Goal: Contribute content: Add original content to the website for others to see

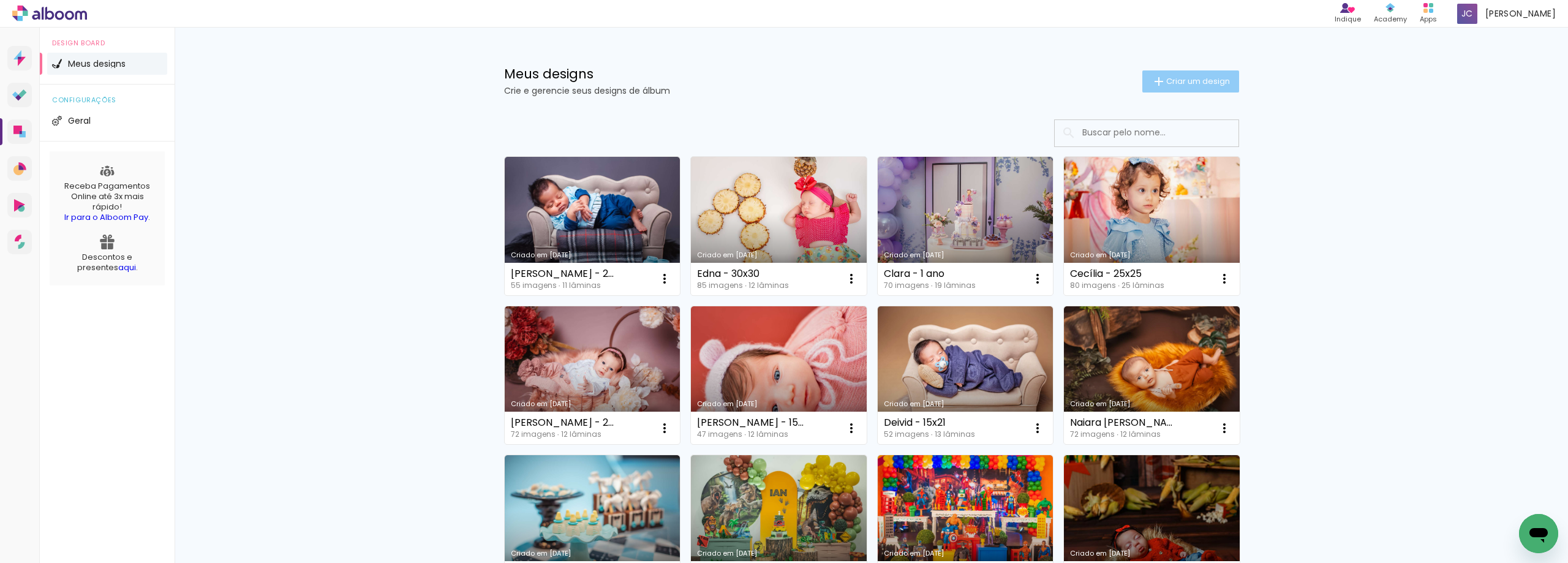
click at [1176, 77] on span "Criar um design" at bounding box center [1198, 81] width 64 height 8
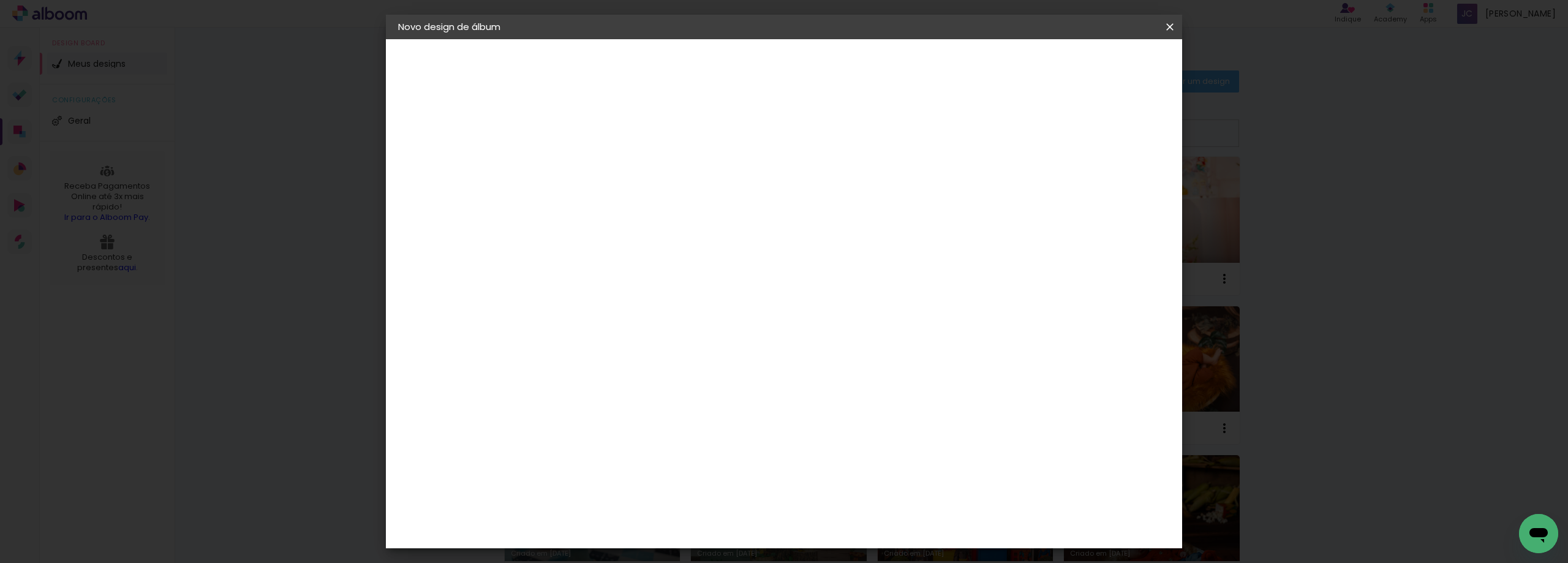
click at [599, 171] on input at bounding box center [599, 164] width 0 height 19
type input "Anelise - 25x25"
click at [0, 0] on slot "Avançar" at bounding box center [0, 0] width 0 height 0
click at [613, 377] on div "Foto 15" at bounding box center [601, 386] width 22 height 19
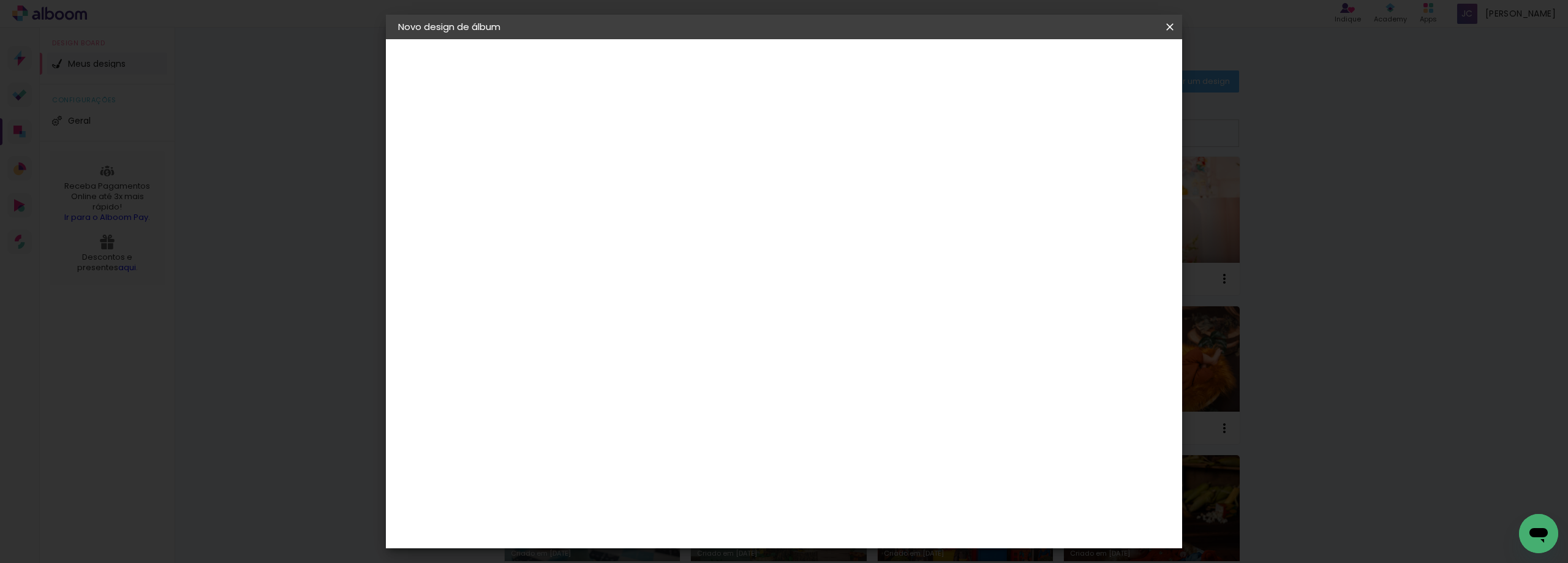
click at [0, 0] on slot "Avançar" at bounding box center [0, 0] width 0 height 0
click at [681, 428] on span "25 × 25" at bounding box center [652, 444] width 57 height 33
click at [0, 0] on slot "Avançar" at bounding box center [0, 0] width 0 height 0
click at [1093, 63] on span "Iniciar design" at bounding box center [1065, 64] width 56 height 9
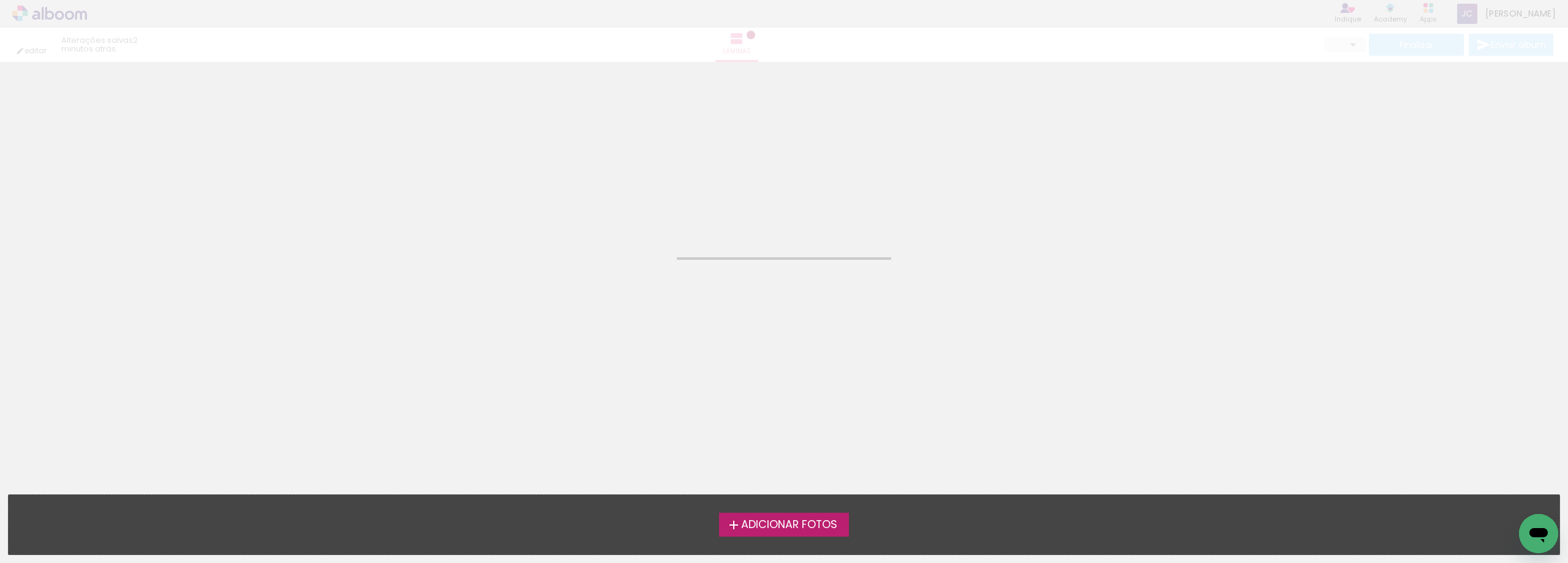
click at [782, 520] on span "Adicionar Fotos" at bounding box center [789, 525] width 96 height 11
click at [0, 0] on input "file" at bounding box center [0, 0] width 0 height 0
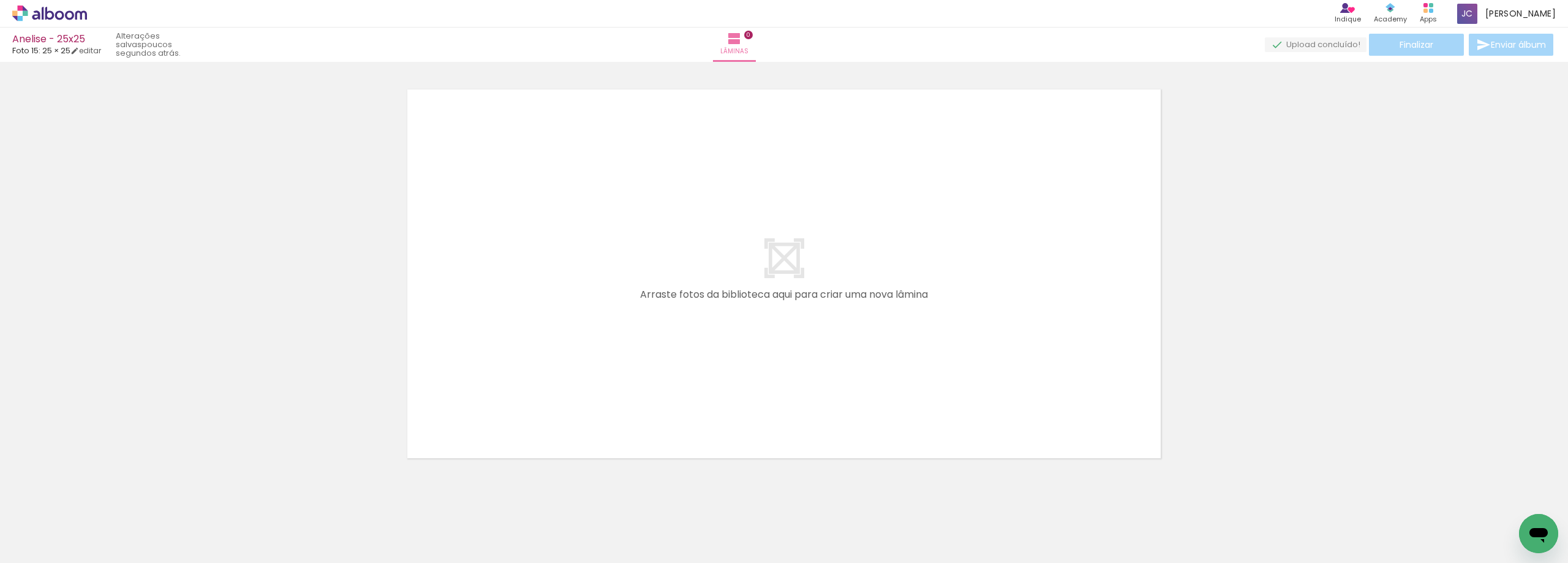
scroll to position [0, 5395]
drag, startPoint x: 573, startPoint y: 519, endPoint x: 606, endPoint y: 404, distance: 119.6
click at [612, 396] on quentale-workspace at bounding box center [784, 282] width 1568 height 563
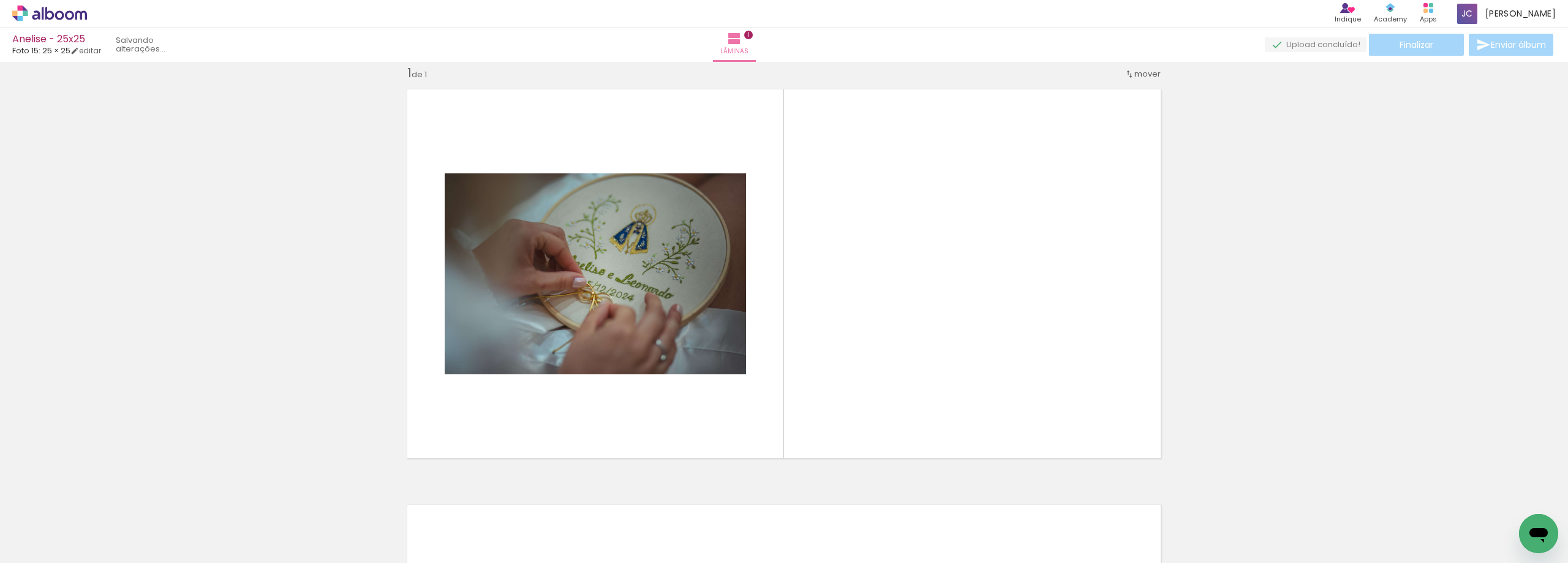
scroll to position [16, 0]
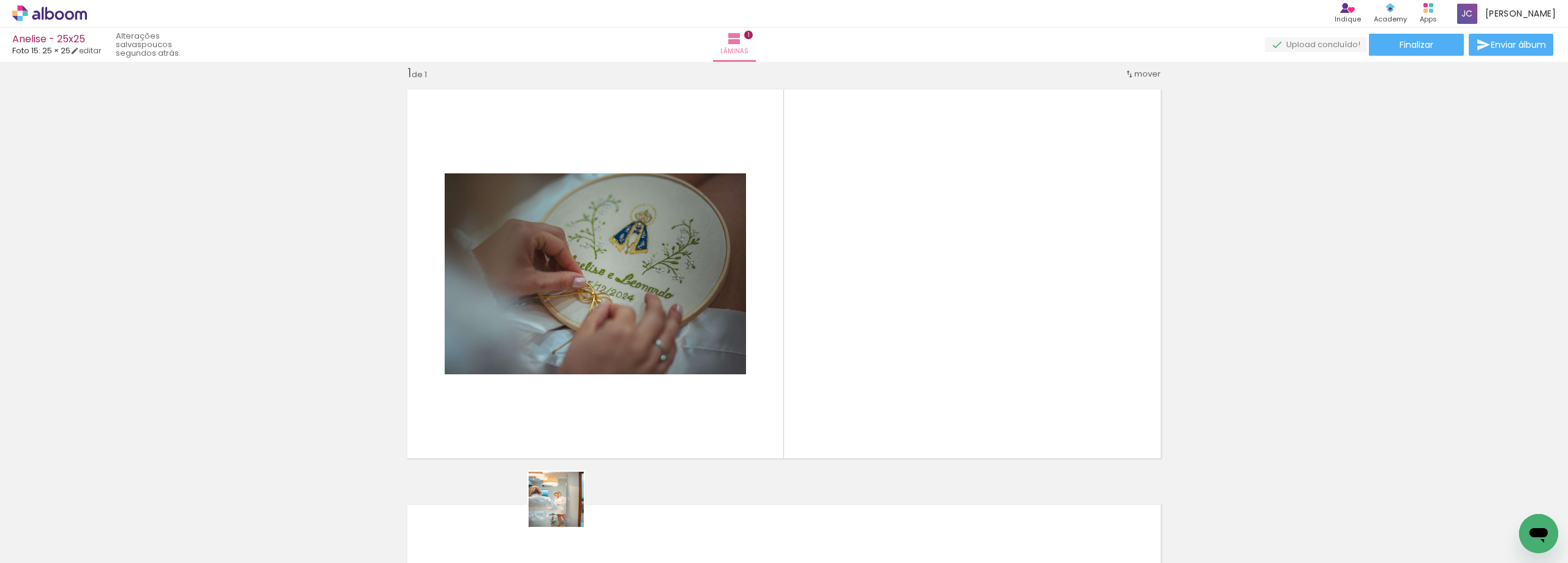
drag, startPoint x: 499, startPoint y: 531, endPoint x: 945, endPoint y: 402, distance: 464.3
click at [945, 405] on quentale-workspace at bounding box center [784, 282] width 1568 height 563
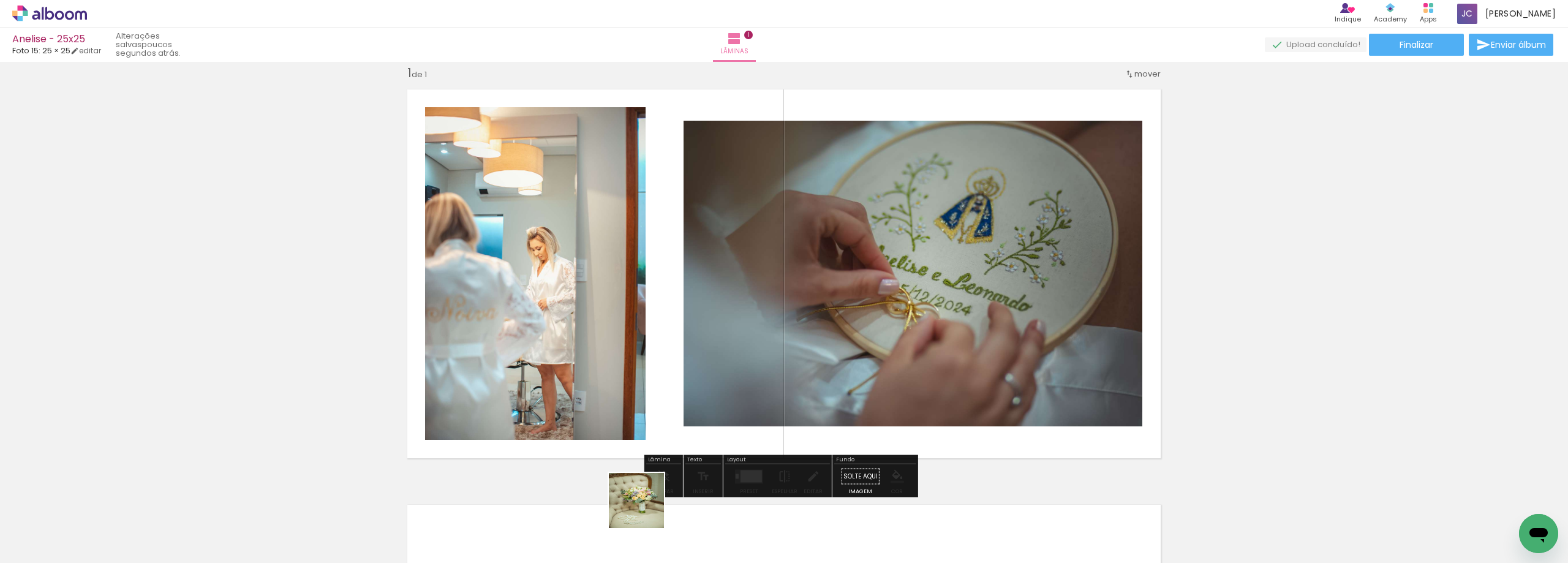
drag, startPoint x: 636, startPoint y: 534, endPoint x: 674, endPoint y: 406, distance: 133.5
click at [674, 408] on quentale-workspace at bounding box center [784, 282] width 1568 height 563
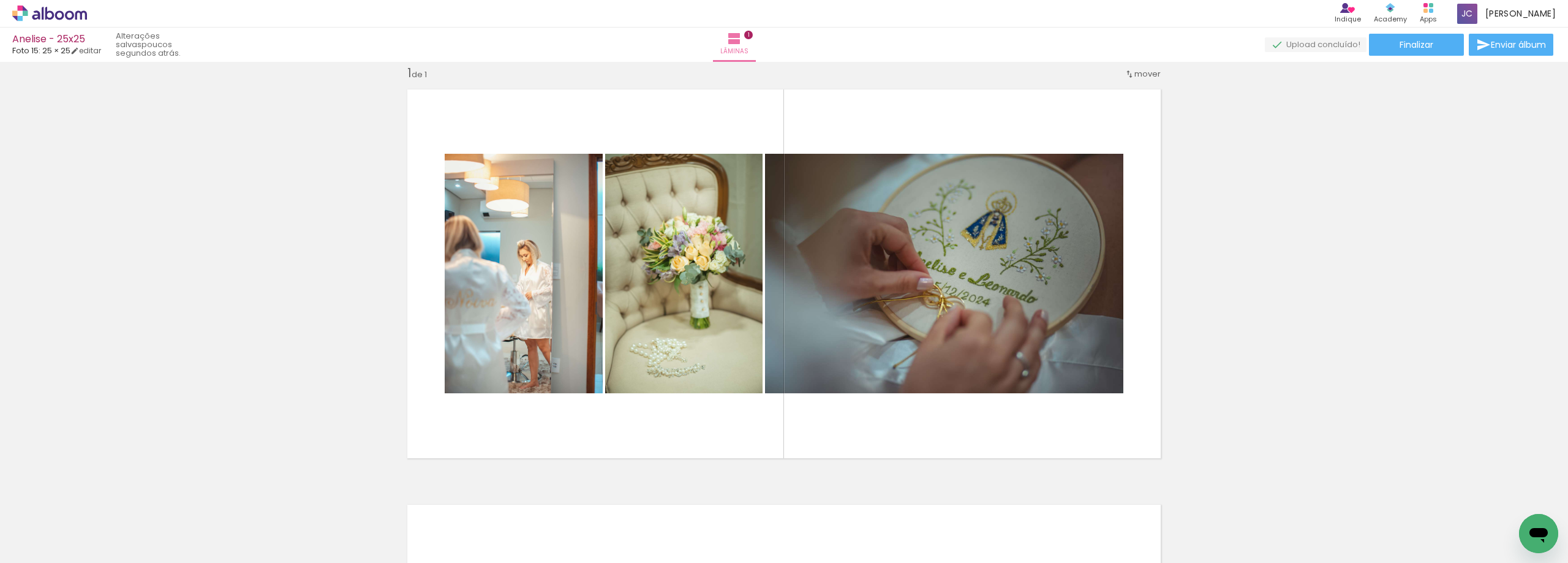
click at [66, 524] on iron-icon at bounding box center [62, 526] width 10 height 10
click at [0, 0] on slot "Não utilizadas" at bounding box center [0, 0] width 0 height 0
type input "Não utilizadas"
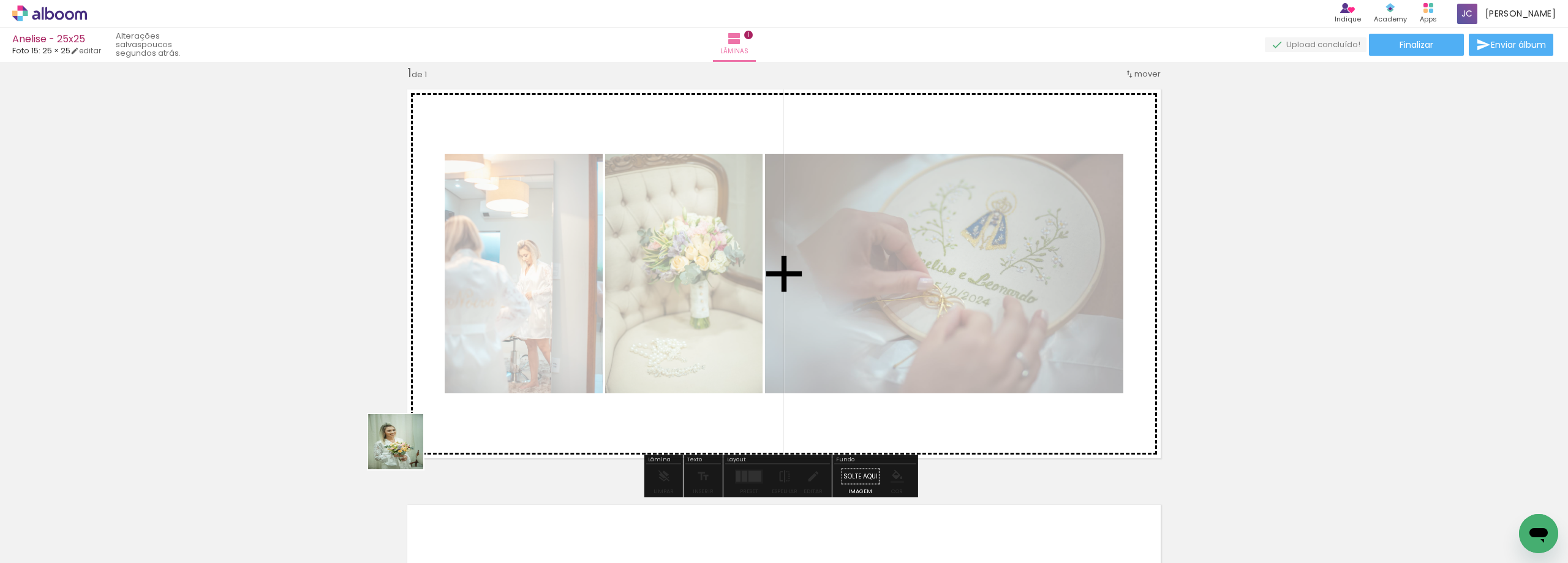
drag, startPoint x: 271, startPoint y: 518, endPoint x: 271, endPoint y: 479, distance: 39.0
click at [528, 353] on quentale-workspace at bounding box center [784, 282] width 1568 height 563
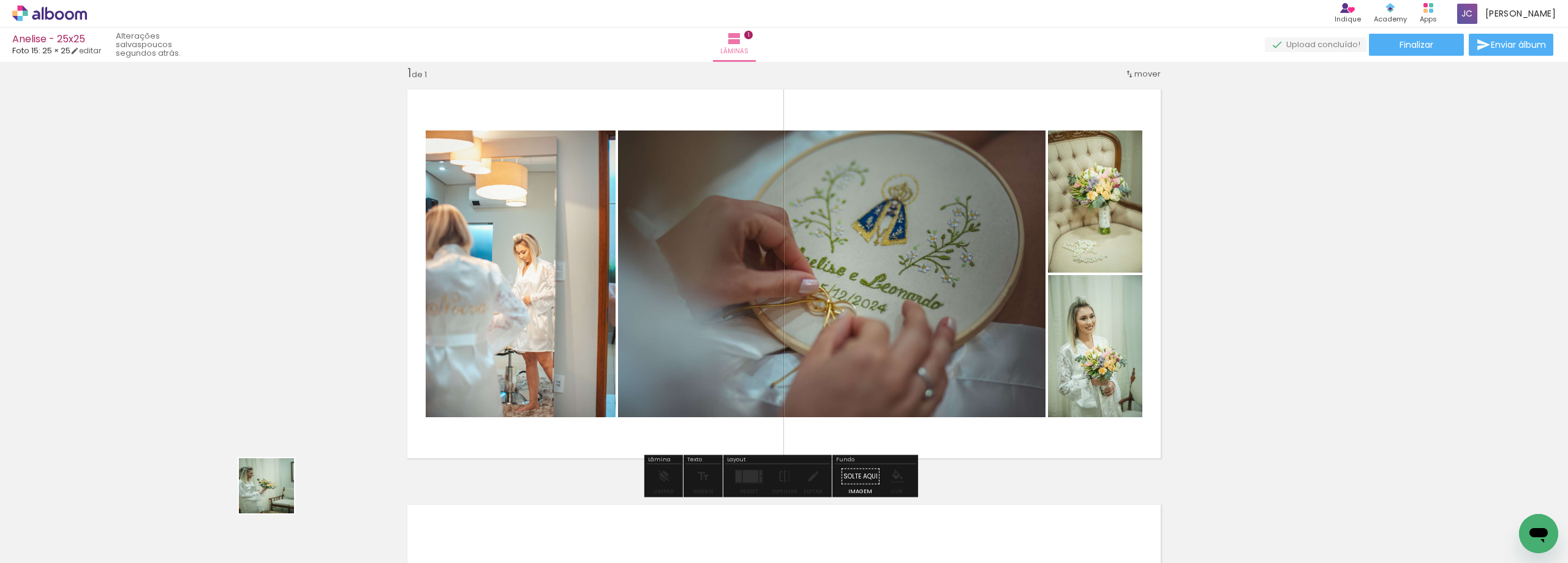
drag, startPoint x: 191, startPoint y: 519, endPoint x: 181, endPoint y: 537, distance: 20.6
click at [589, 374] on quentale-workspace at bounding box center [784, 282] width 1568 height 563
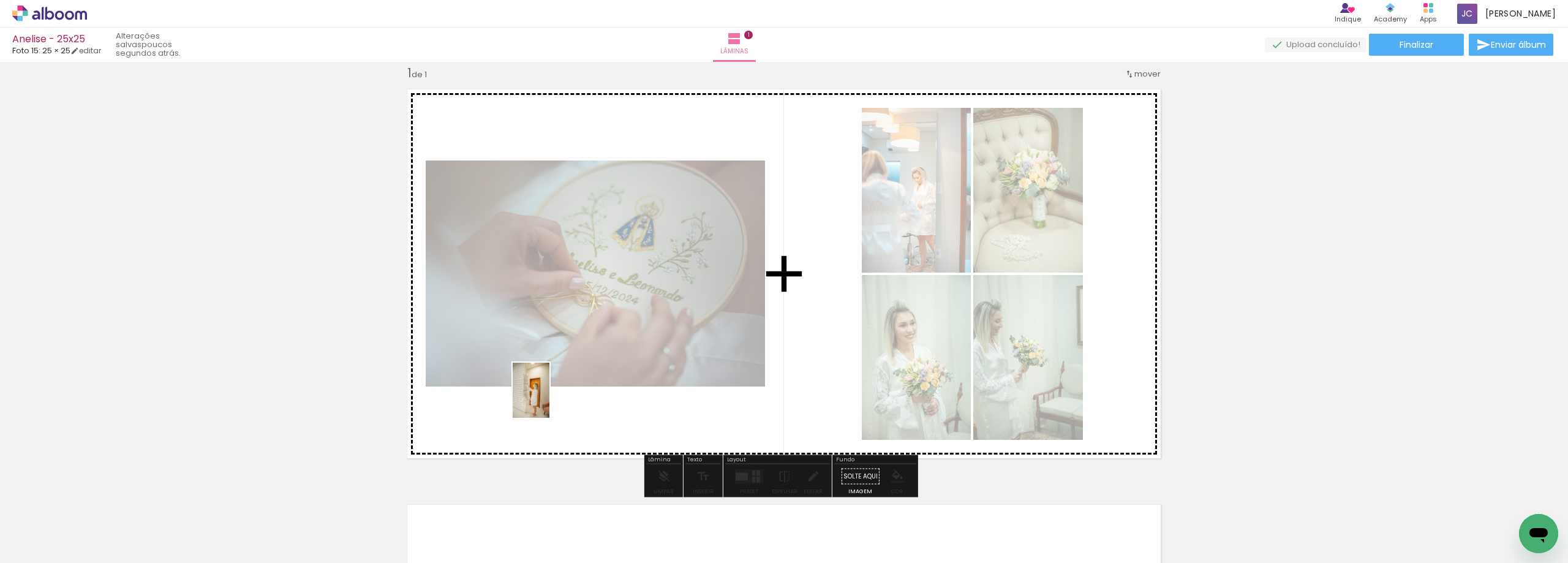
drag, startPoint x: 130, startPoint y: 534, endPoint x: 550, endPoint y: 399, distance: 441.2
click at [550, 399] on quentale-workspace at bounding box center [784, 282] width 1568 height 563
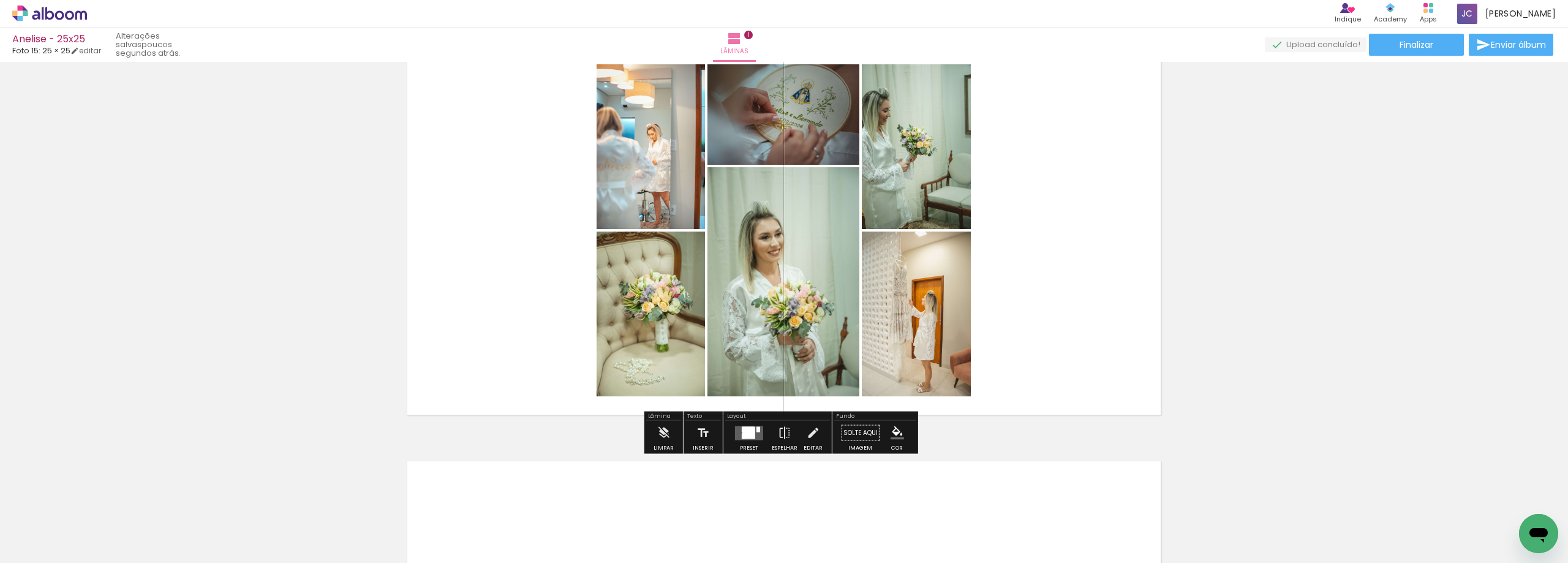
scroll to position [77, 0]
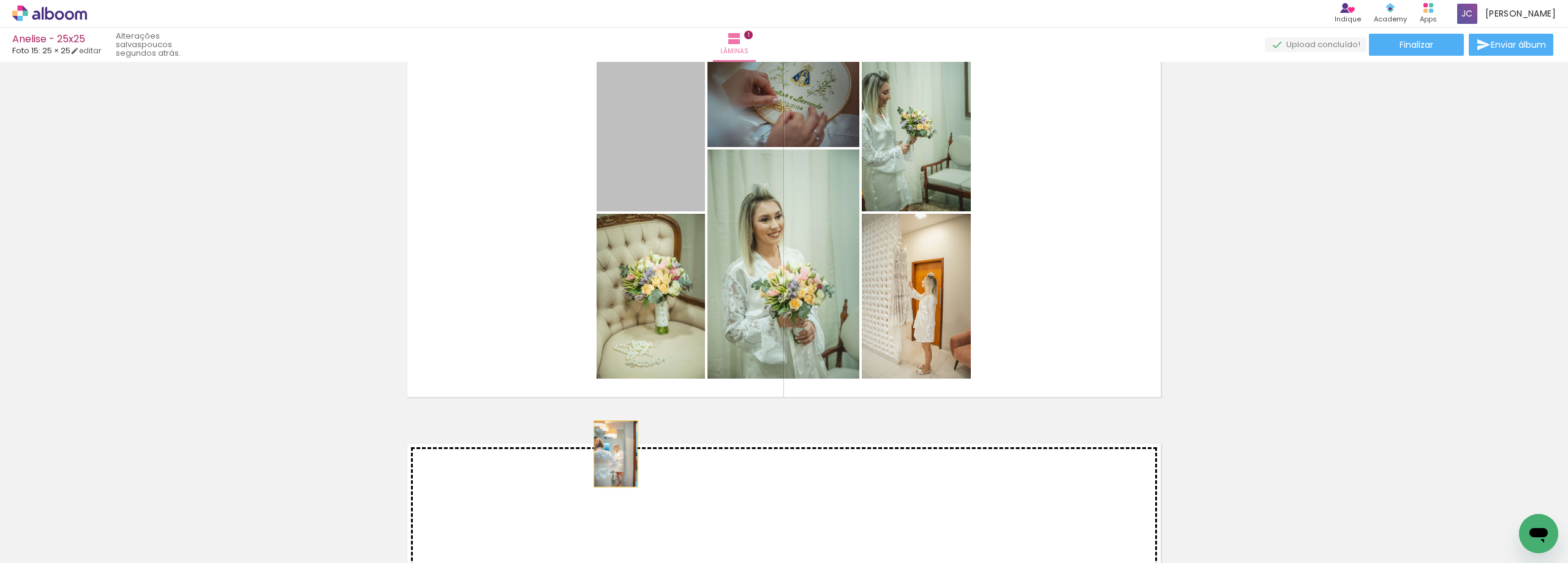
drag, startPoint x: 648, startPoint y: 154, endPoint x: 611, endPoint y: 454, distance: 302.3
click at [611, 454] on div "Inserir lâmina 1 de 1" at bounding box center [784, 405] width 1568 height 831
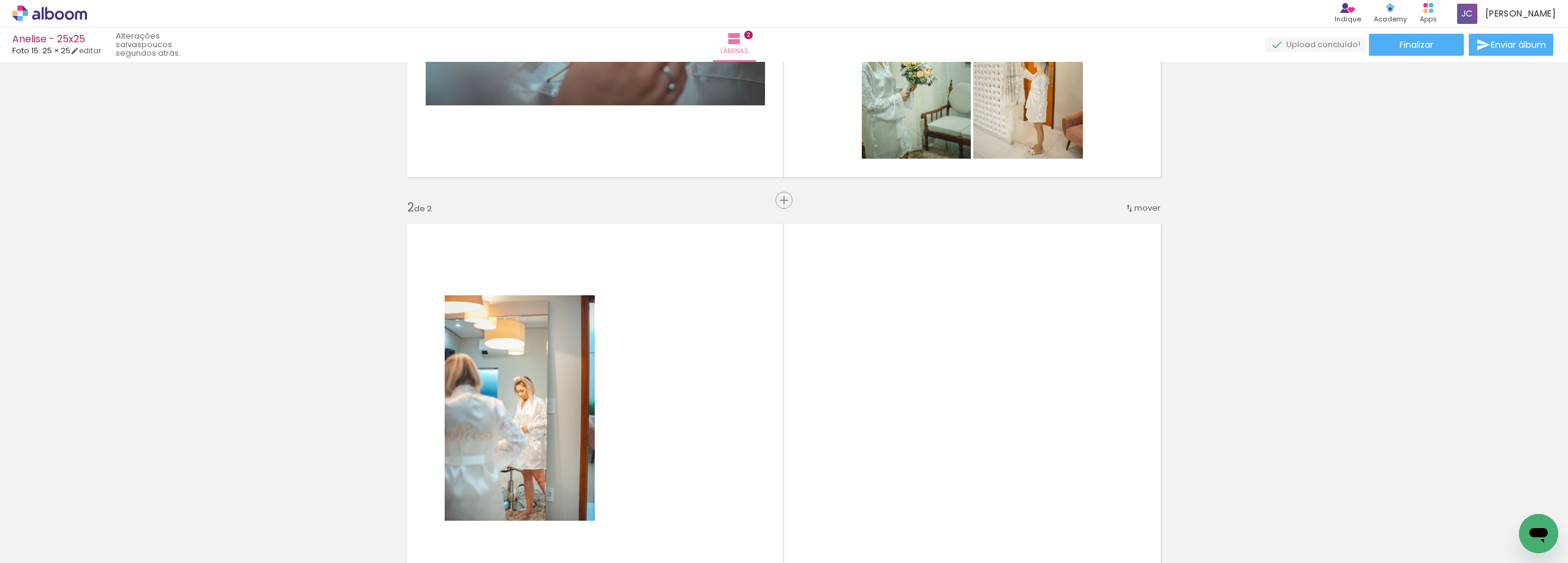
scroll to position [186, 0]
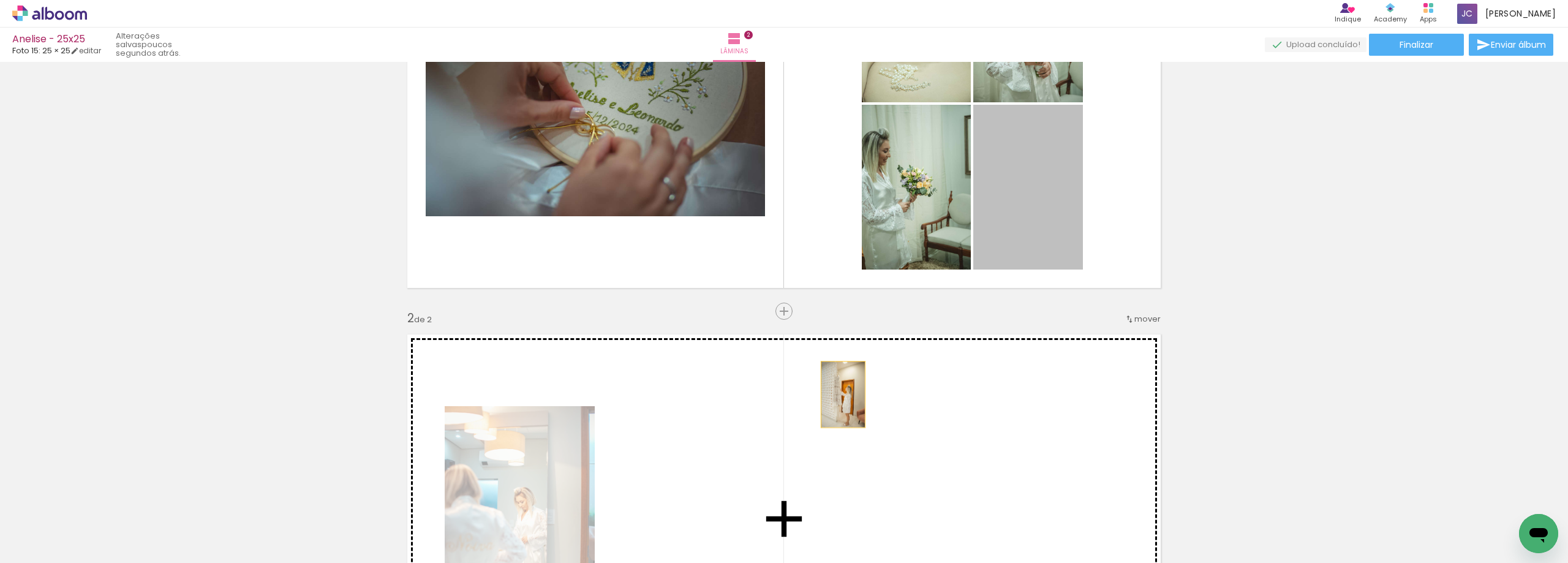
drag, startPoint x: 1025, startPoint y: 221, endPoint x: 819, endPoint y: 413, distance: 281.6
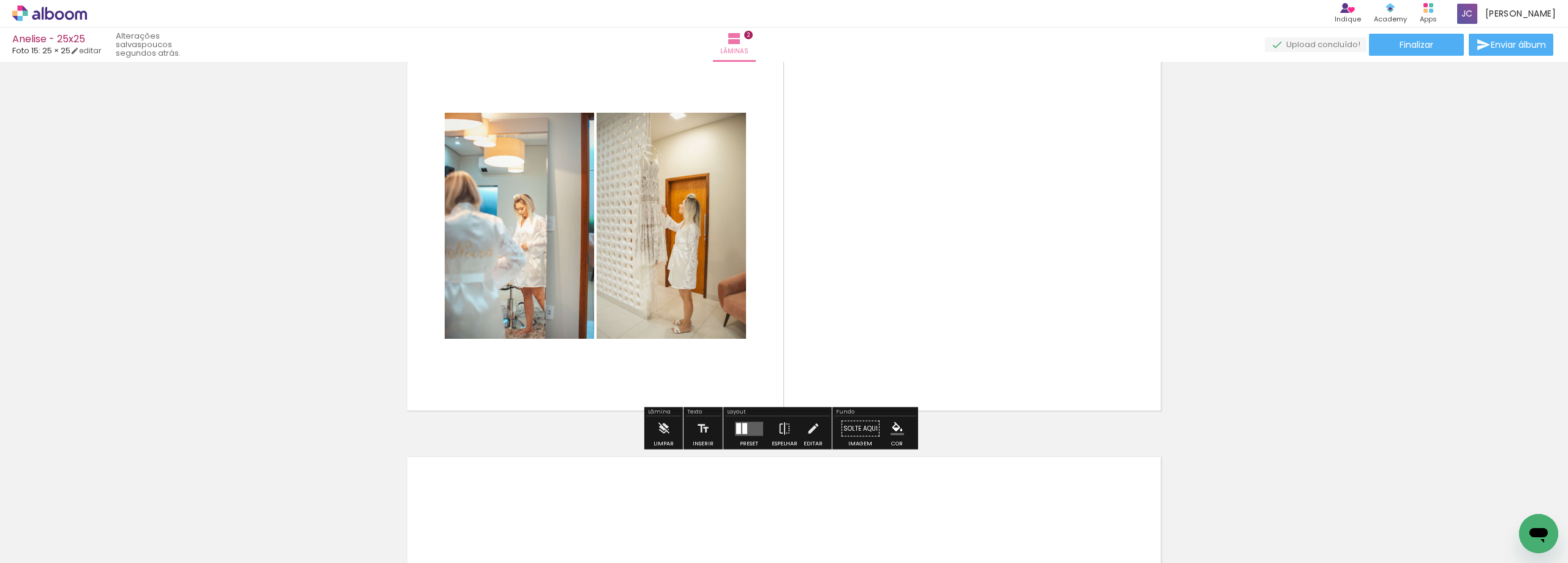
scroll to position [490, 0]
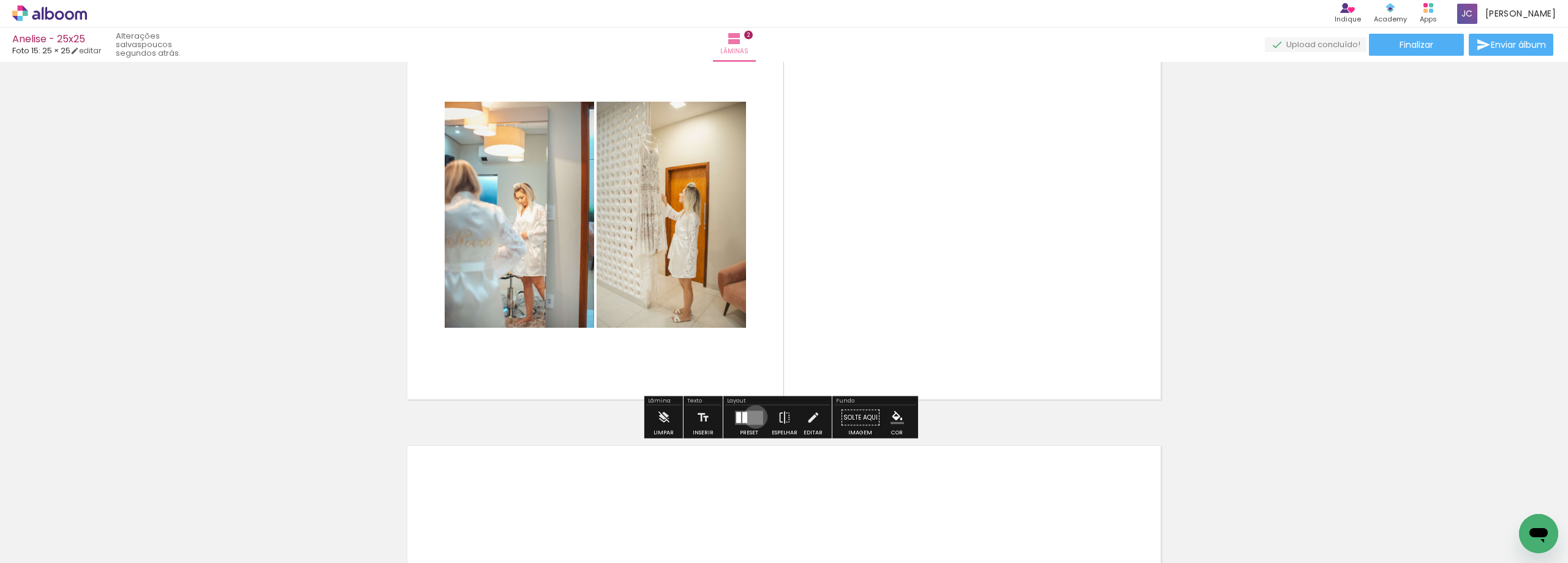
click at [753, 416] on quentale-layouter at bounding box center [749, 417] width 28 height 14
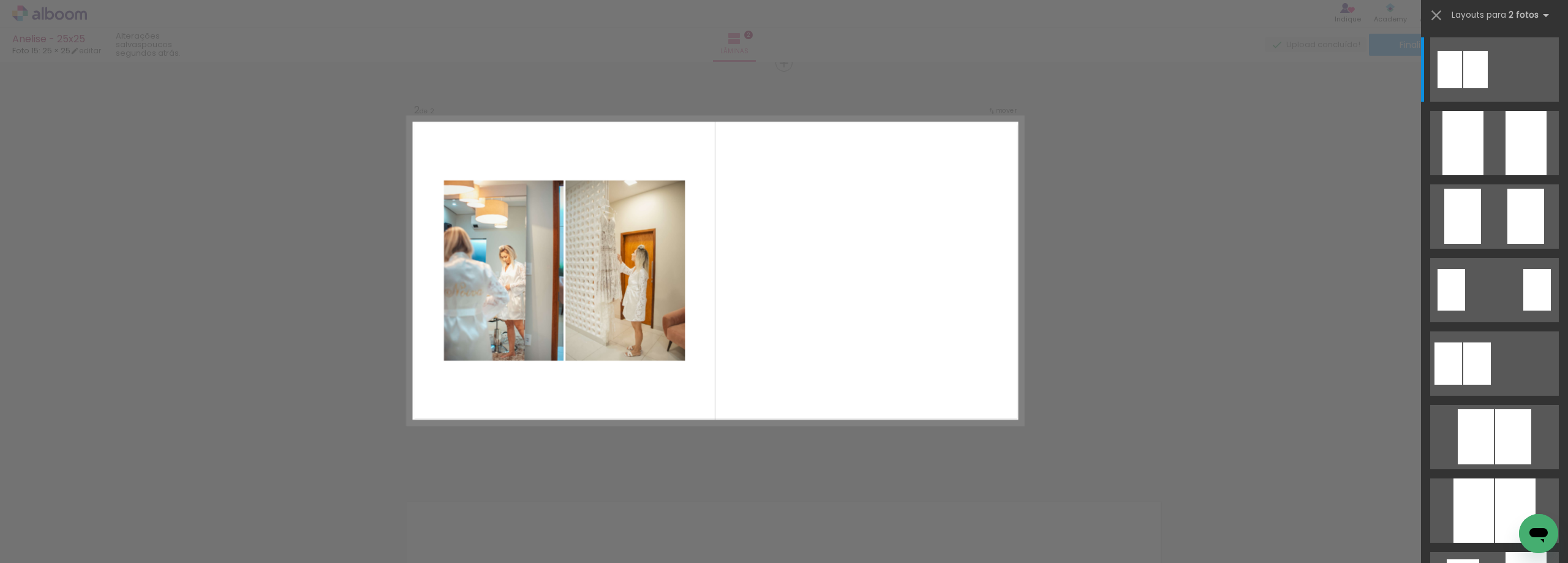
scroll to position [431, 0]
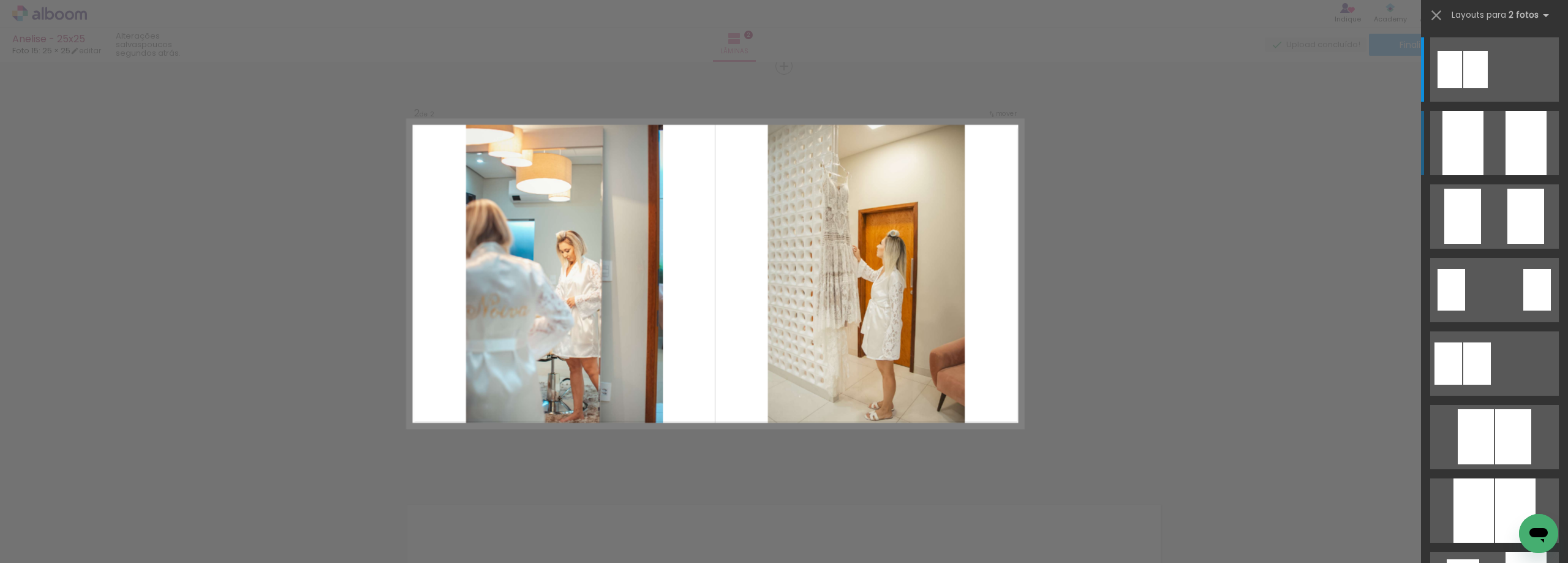
click at [1510, 140] on div at bounding box center [1525, 143] width 41 height 64
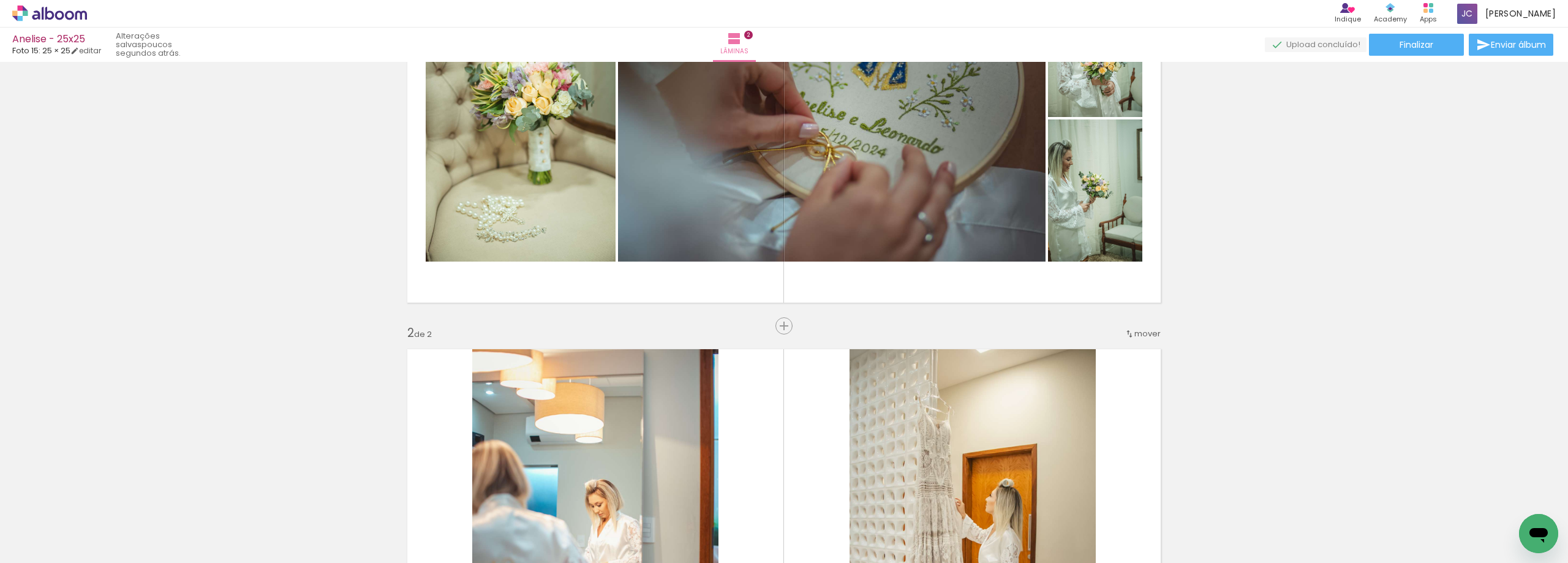
scroll to position [125, 0]
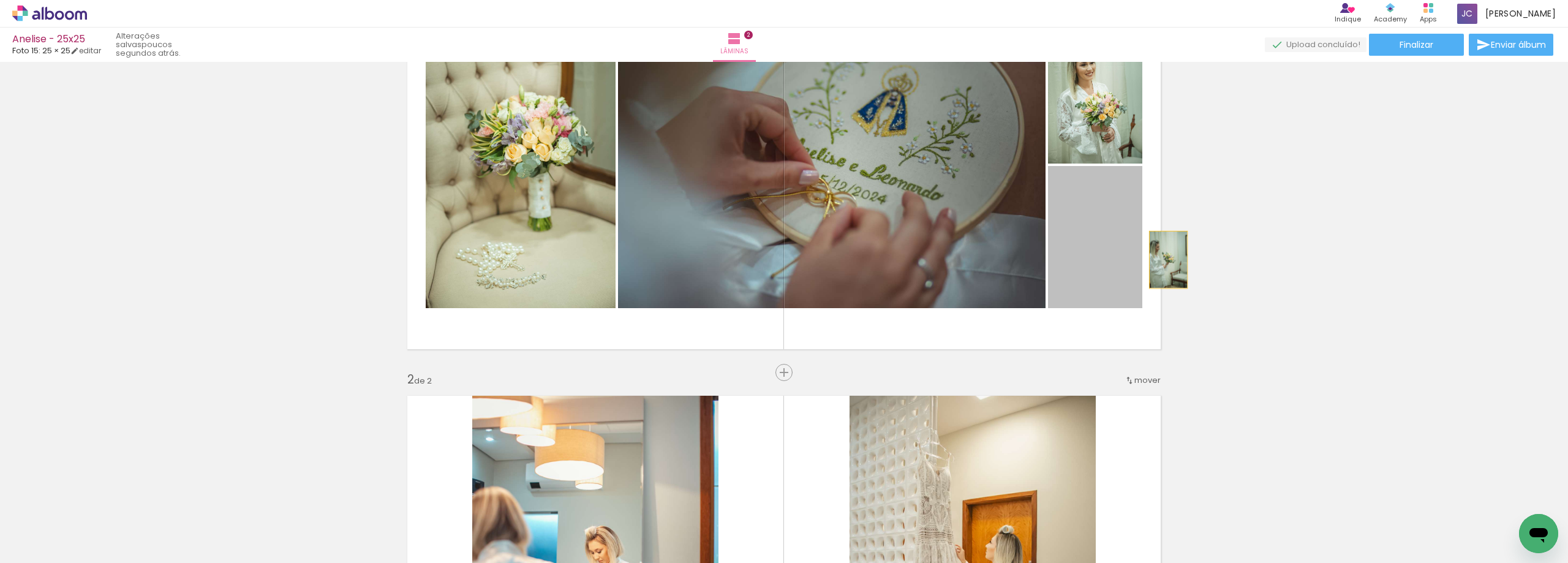
drag, startPoint x: 1111, startPoint y: 259, endPoint x: 1143, endPoint y: 181, distance: 84.3
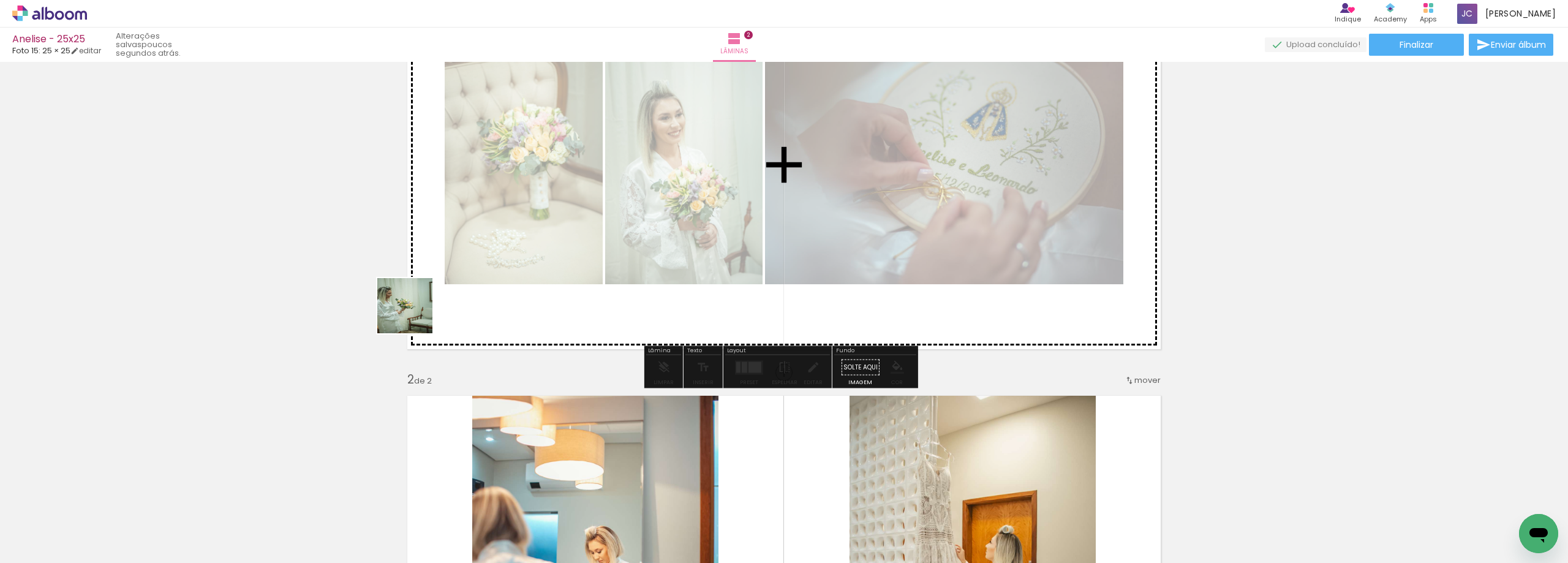
drag, startPoint x: 123, startPoint y: 516, endPoint x: 503, endPoint y: 243, distance: 467.9
click at [503, 243] on quentale-workspace at bounding box center [784, 282] width 1568 height 563
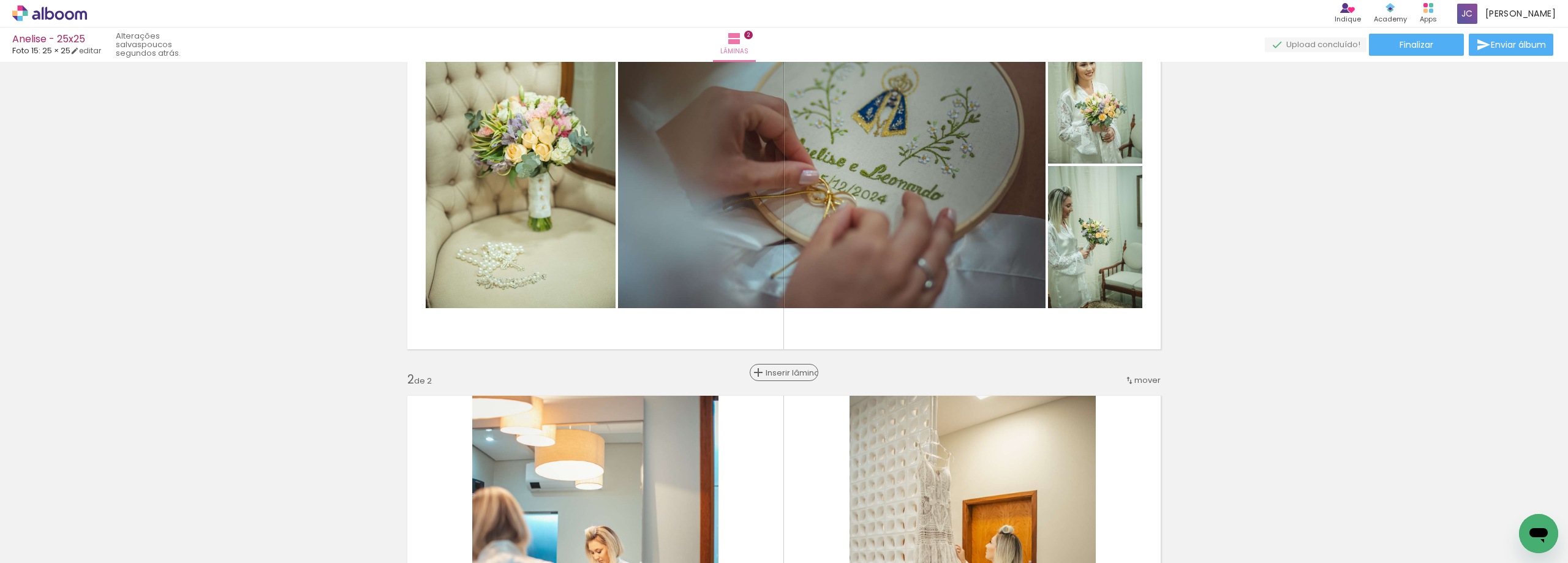
click at [782, 374] on span "Inserir lâmina" at bounding box center [789, 372] width 48 height 8
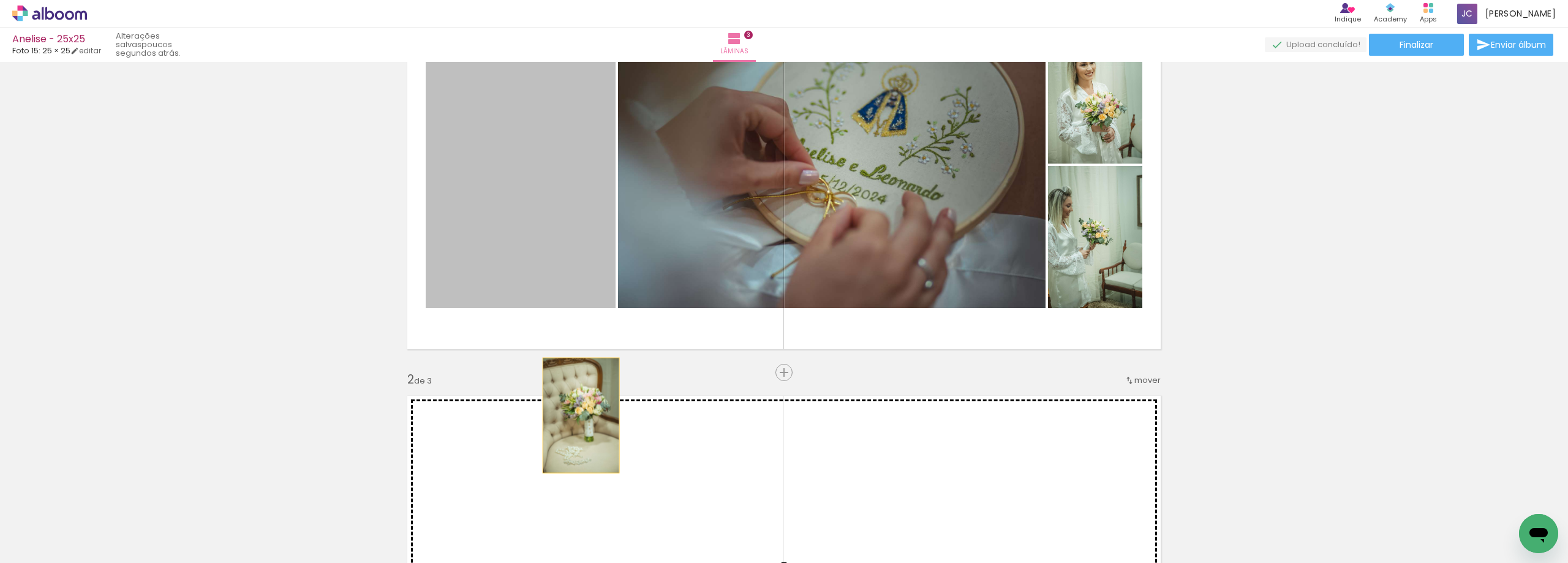
drag, startPoint x: 549, startPoint y: 259, endPoint x: 570, endPoint y: 432, distance: 174.3
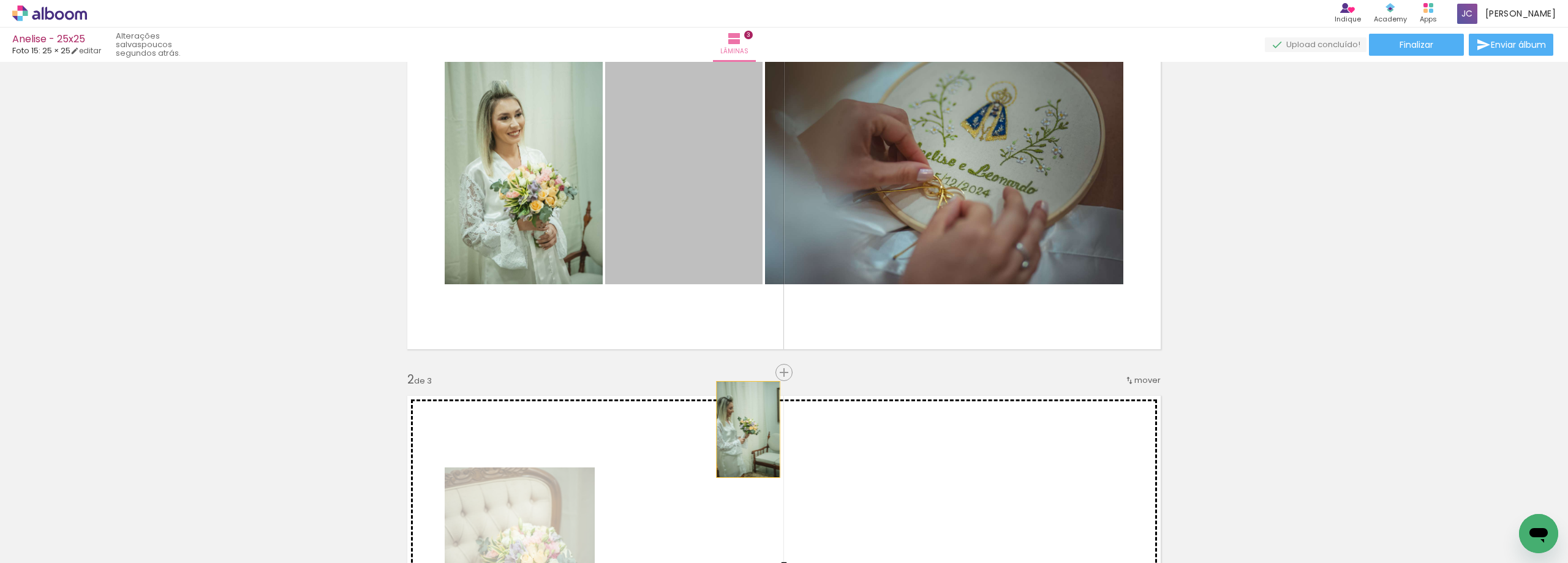
drag, startPoint x: 710, startPoint y: 226, endPoint x: 743, endPoint y: 439, distance: 215.5
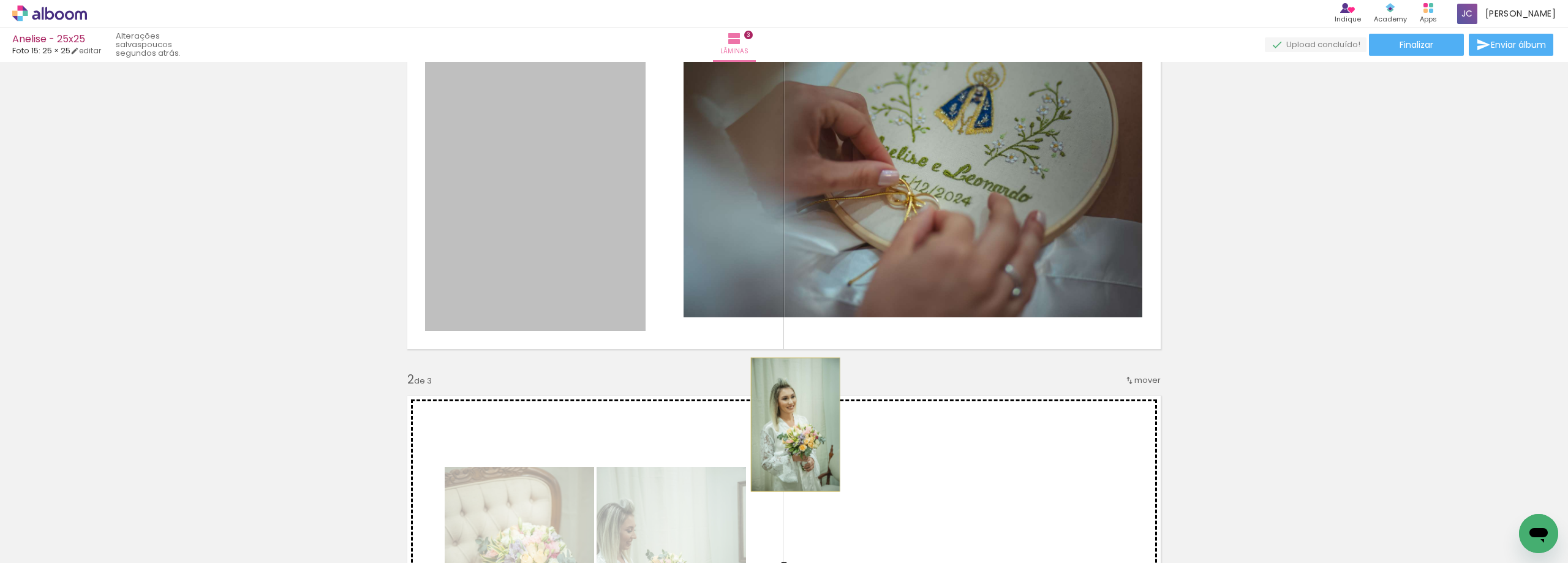
drag, startPoint x: 537, startPoint y: 215, endPoint x: 790, endPoint y: 424, distance: 328.2
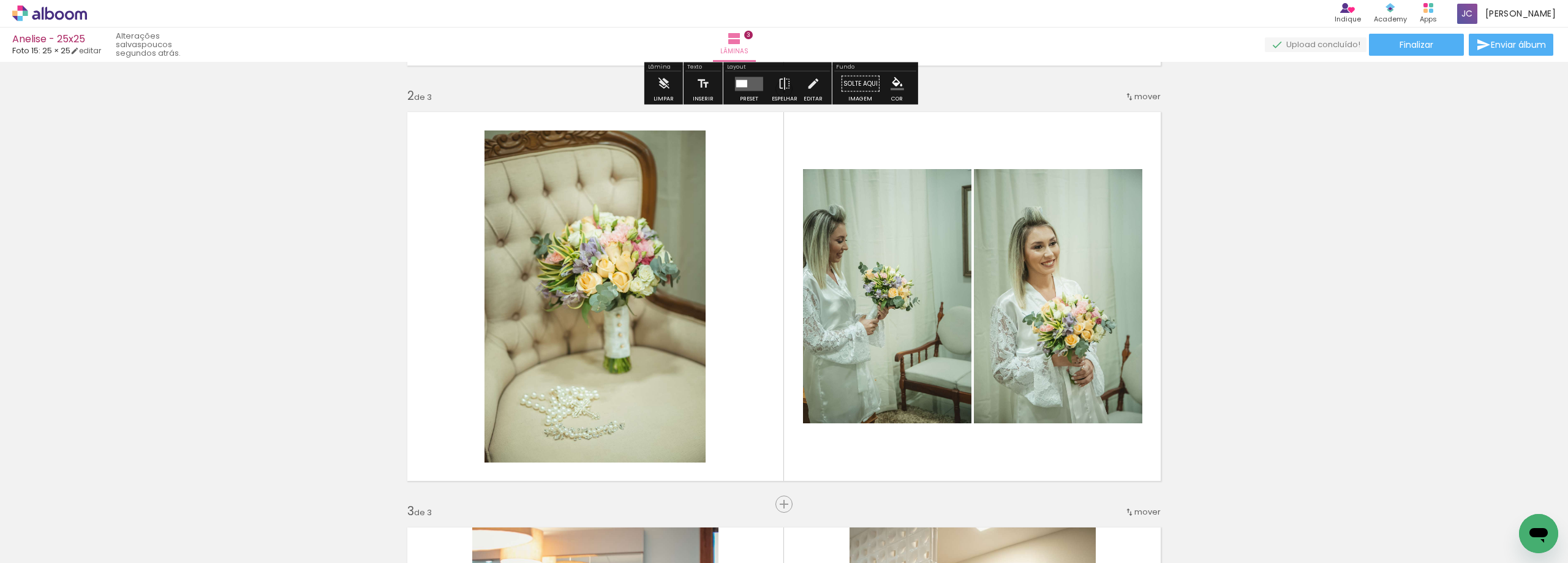
scroll to position [431, 0]
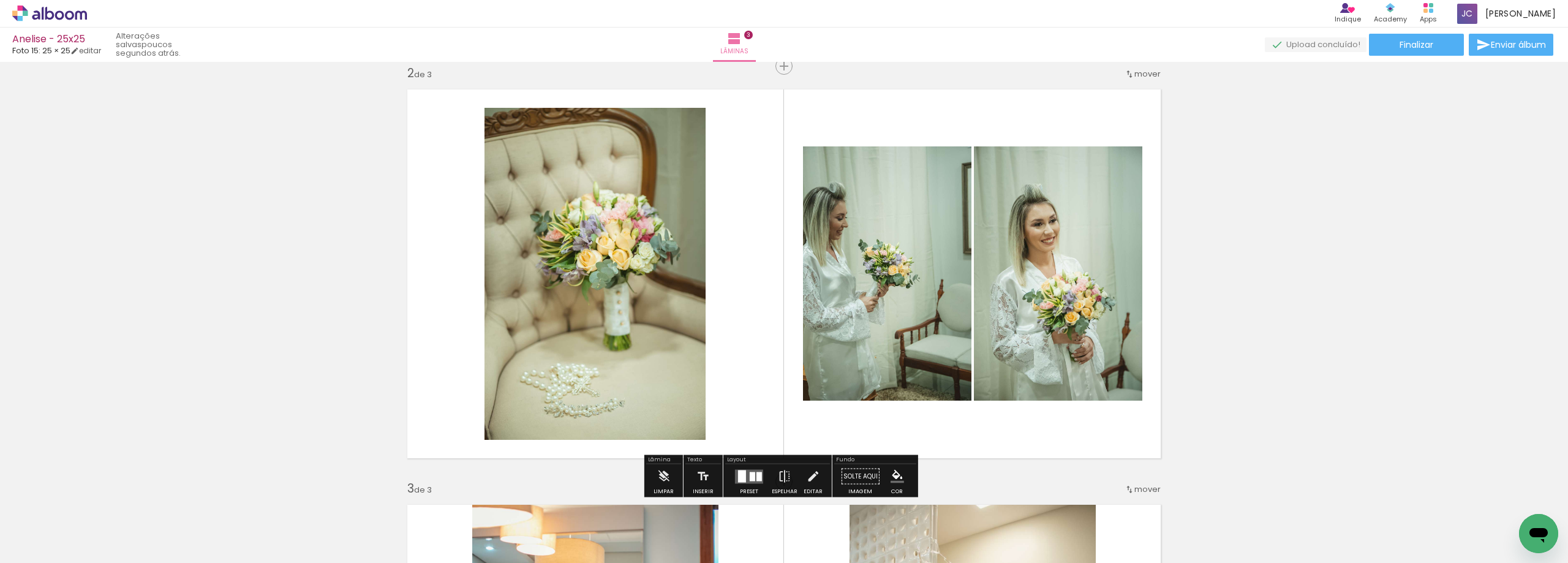
click at [756, 471] on div at bounding box center [758, 476] width 5 height 9
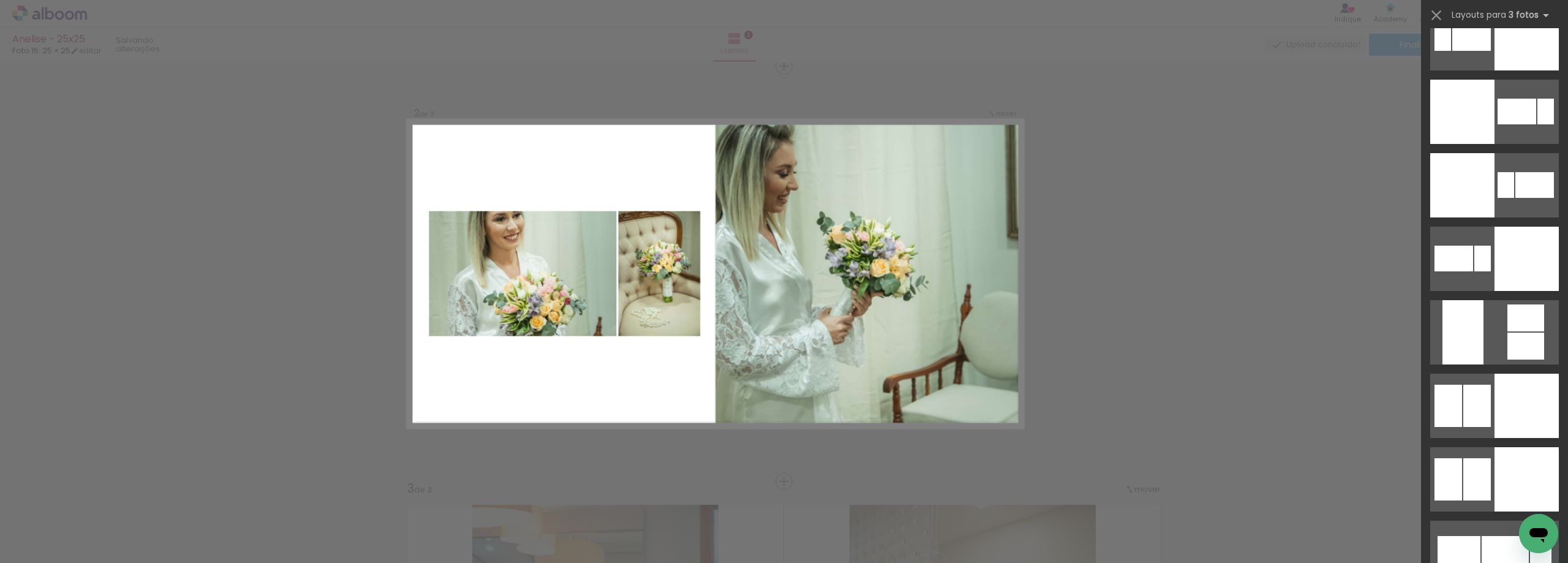
scroll to position [5266, 0]
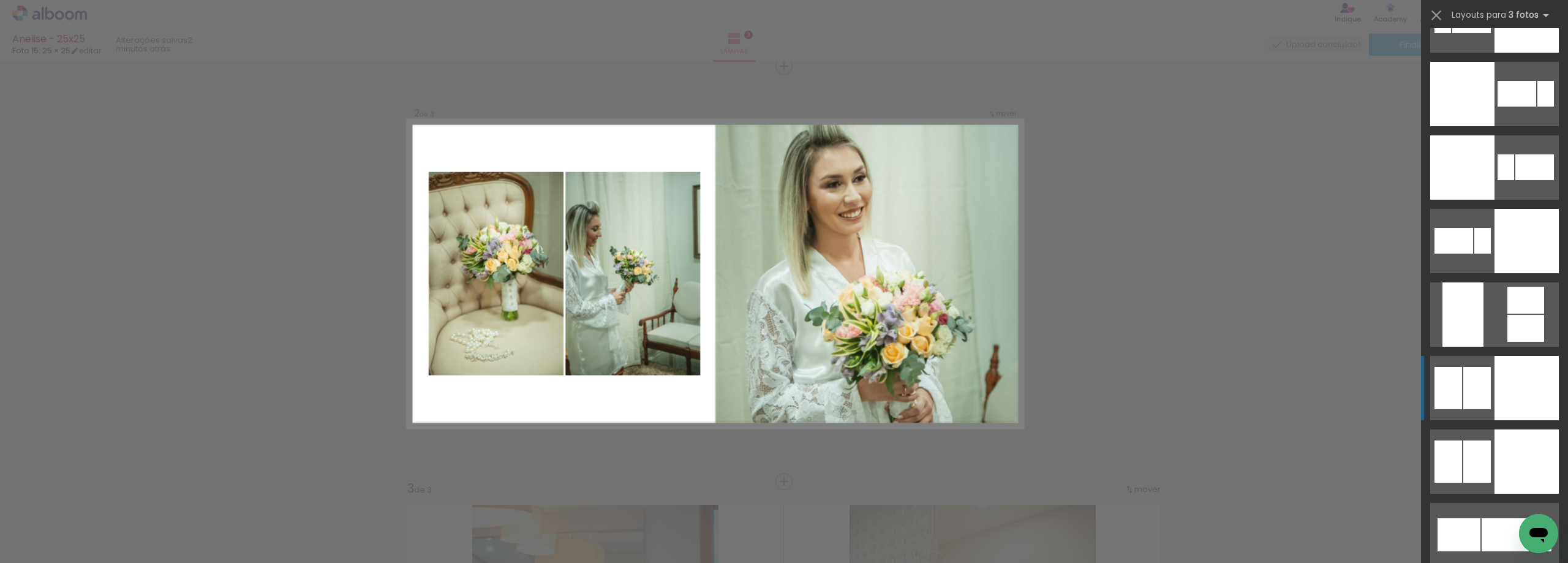
click at [1527, 273] on div at bounding box center [1526, 240] width 64 height 64
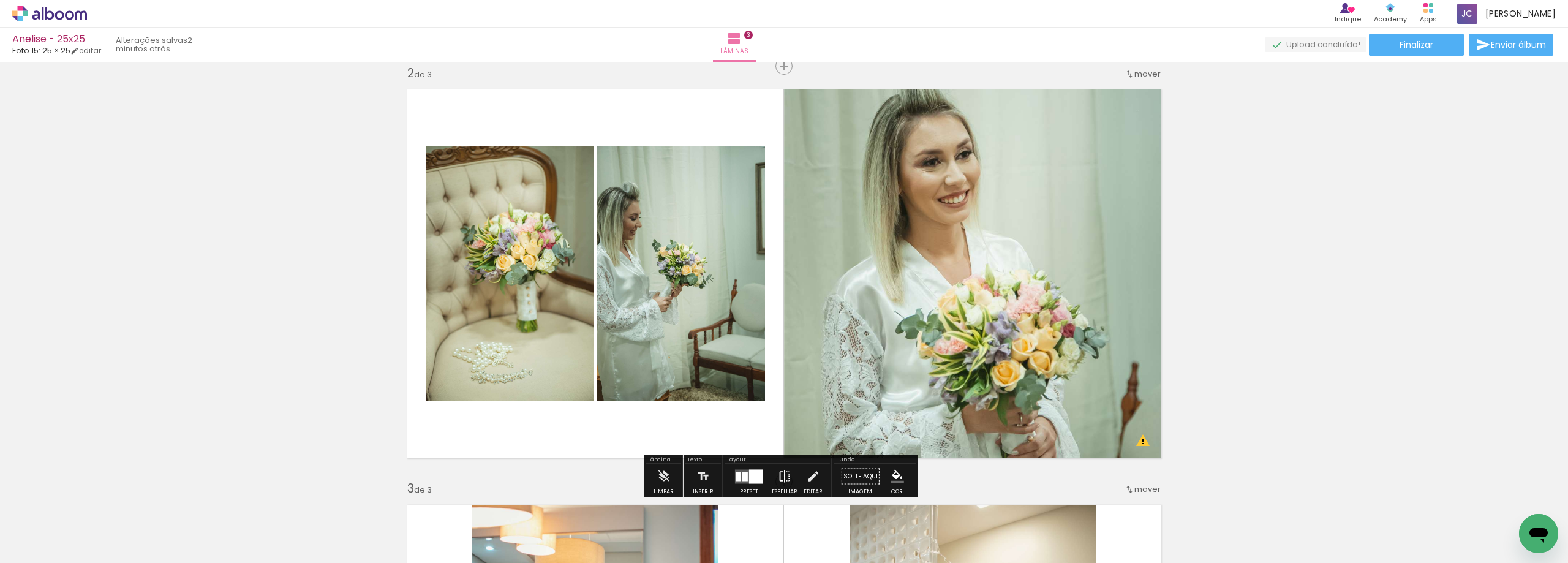
click at [782, 482] on iron-icon at bounding box center [784, 477] width 13 height 25
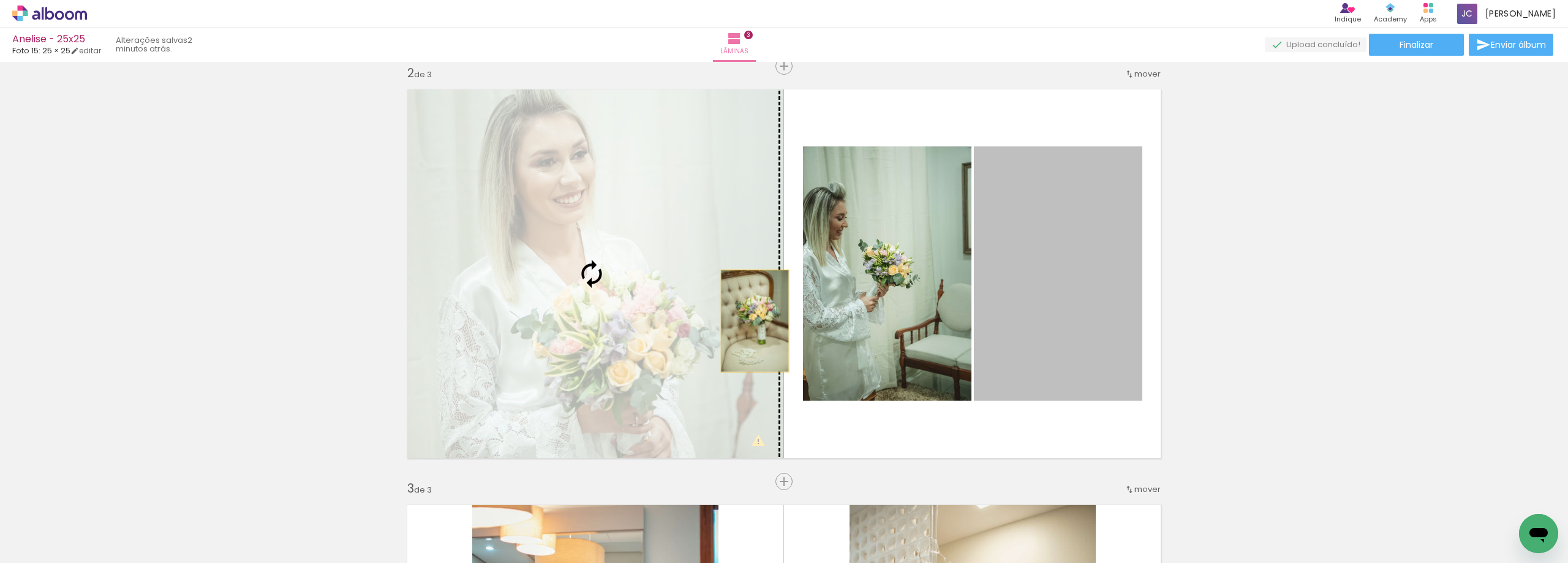
drag, startPoint x: 1079, startPoint y: 315, endPoint x: 750, endPoint y: 321, distance: 329.1
click at [0, 0] on slot at bounding box center [0, 0] width 0 height 0
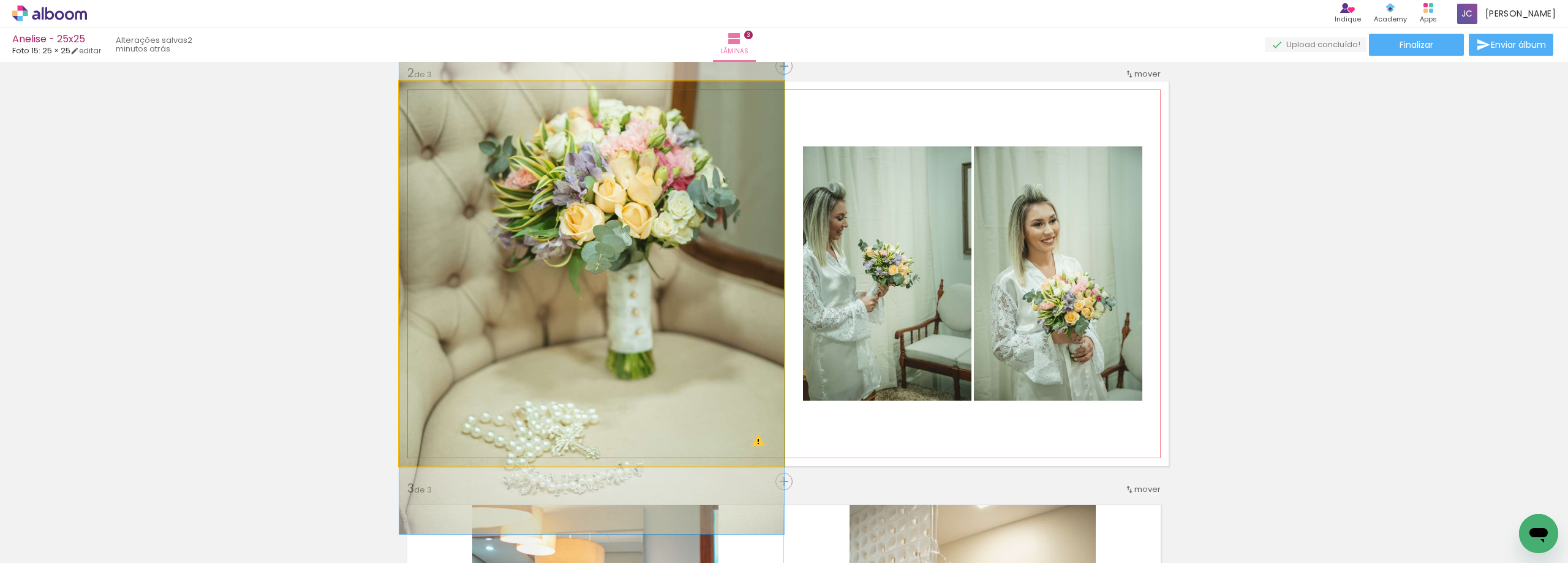
drag, startPoint x: 717, startPoint y: 326, endPoint x: 724, endPoint y: 298, distance: 28.9
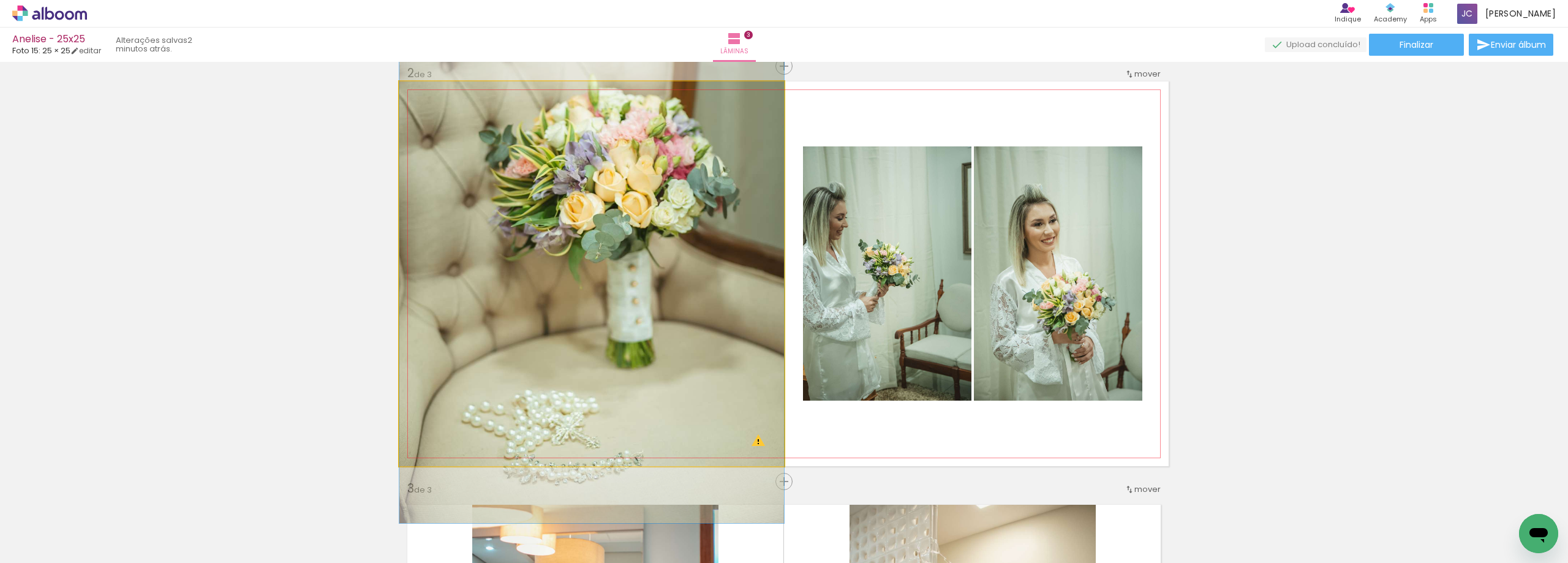
drag, startPoint x: 724, startPoint y: 298, endPoint x: 724, endPoint y: 287, distance: 11.0
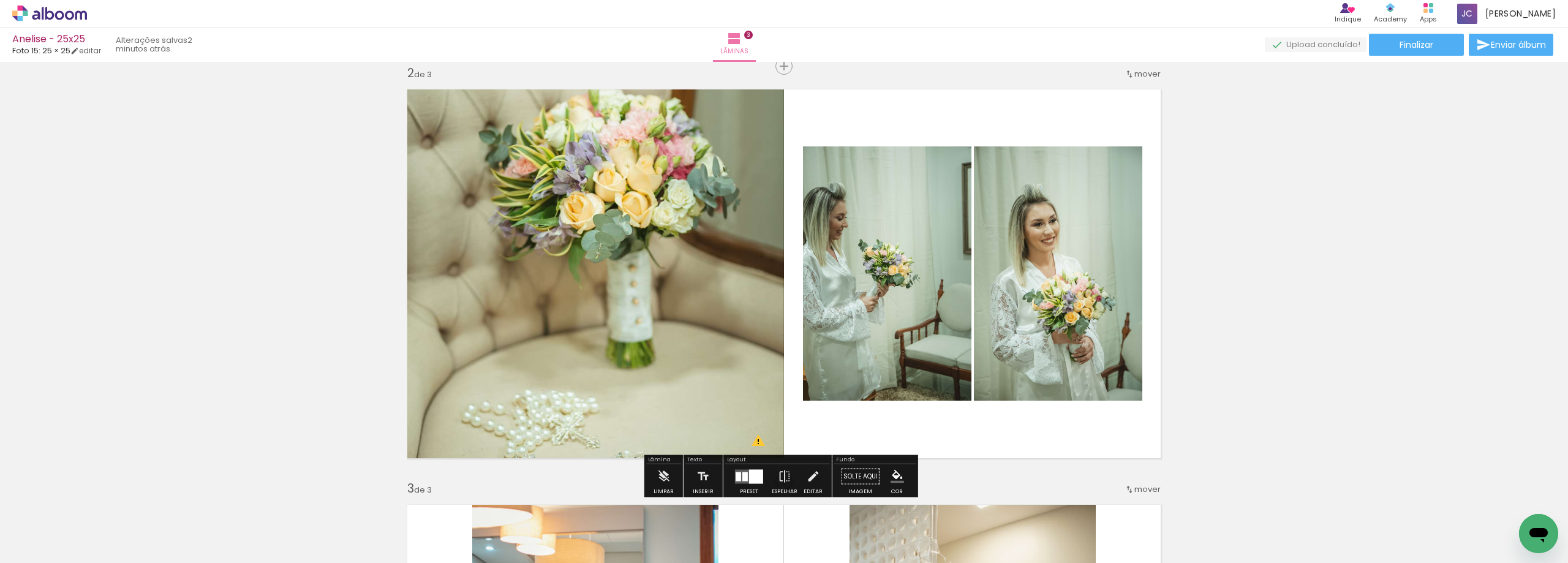
click at [749, 478] on div at bounding box center [756, 476] width 14 height 14
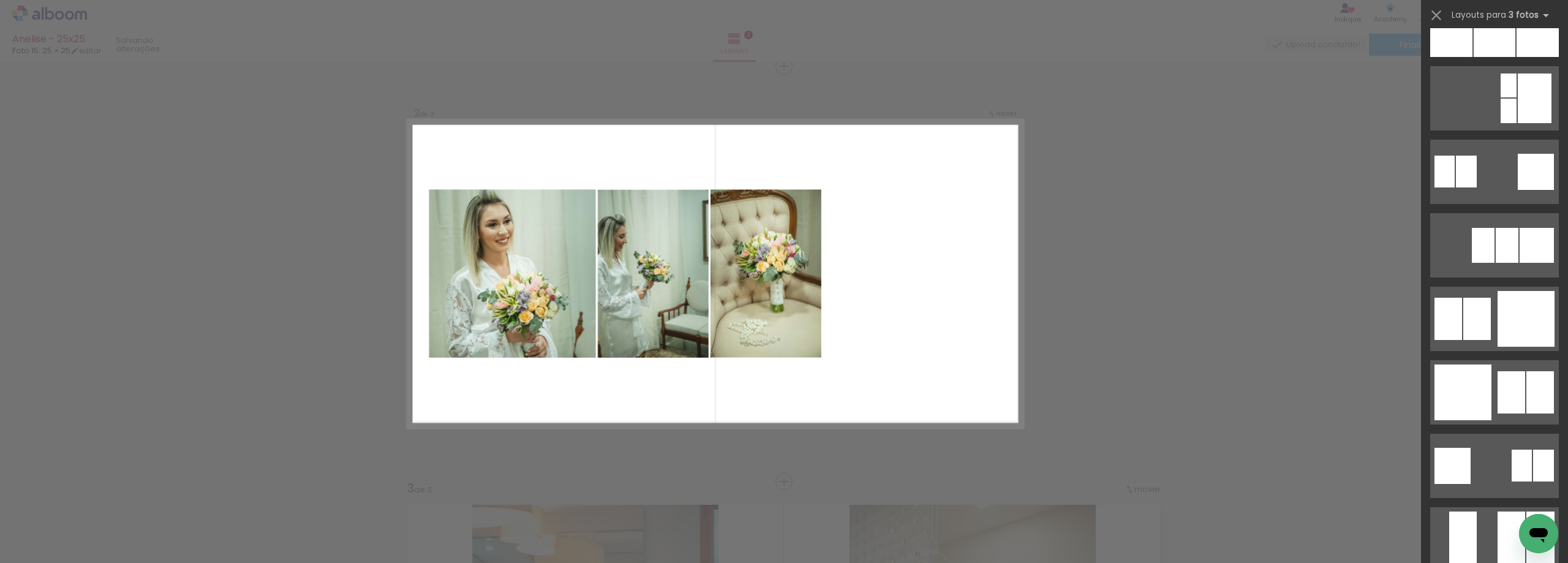
scroll to position [1163, 0]
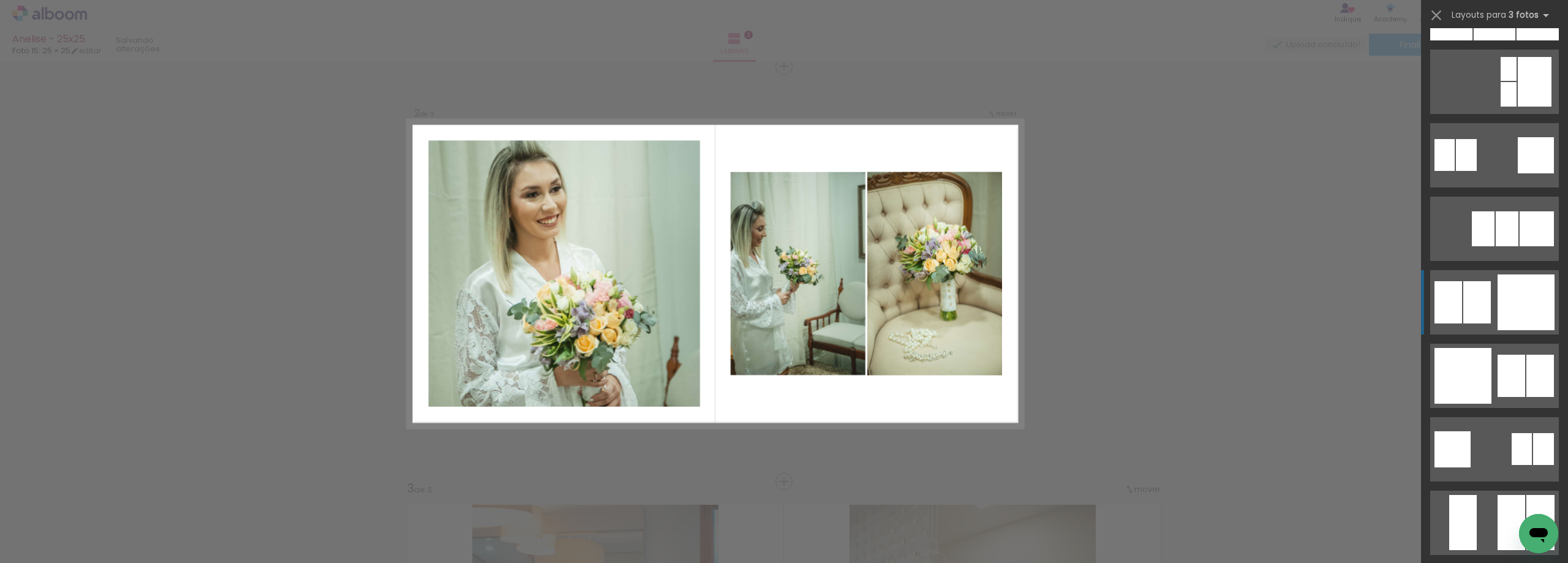
click at [1525, 302] on div at bounding box center [1525, 302] width 57 height 56
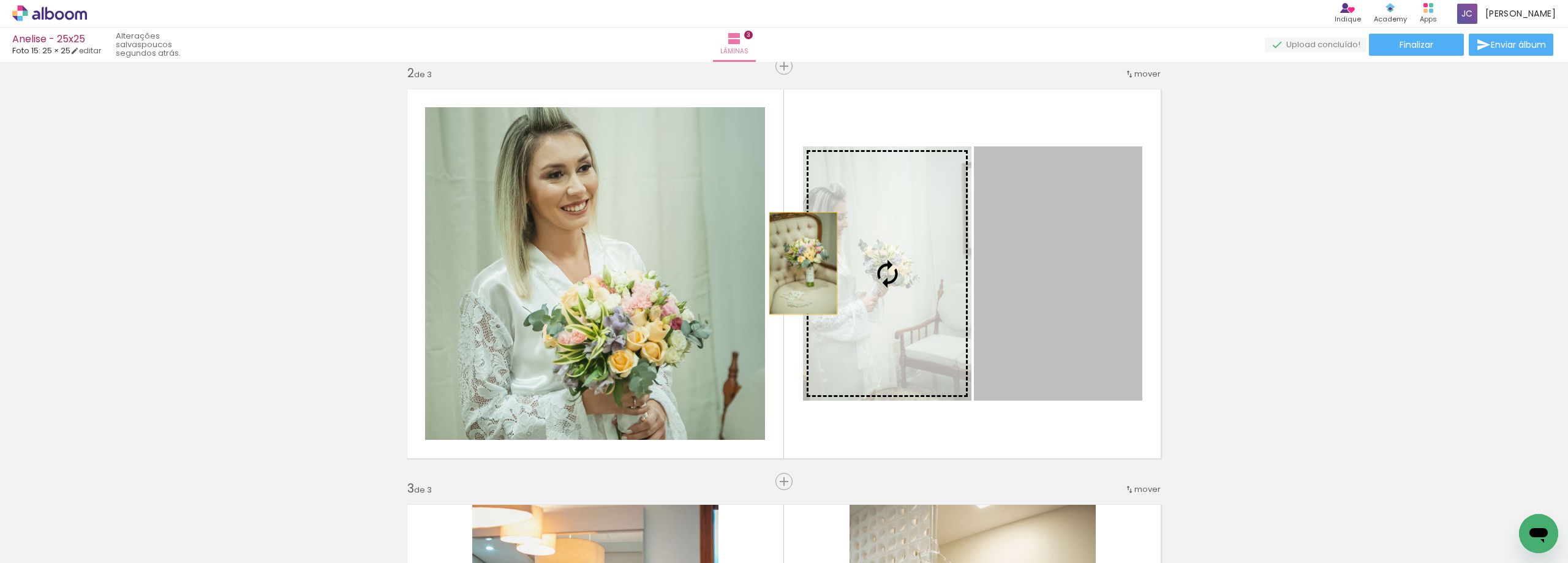
drag, startPoint x: 1055, startPoint y: 295, endPoint x: 782, endPoint y: 264, distance: 274.8
click at [782, 264] on quentale-layouter at bounding box center [784, 274] width 769 height 385
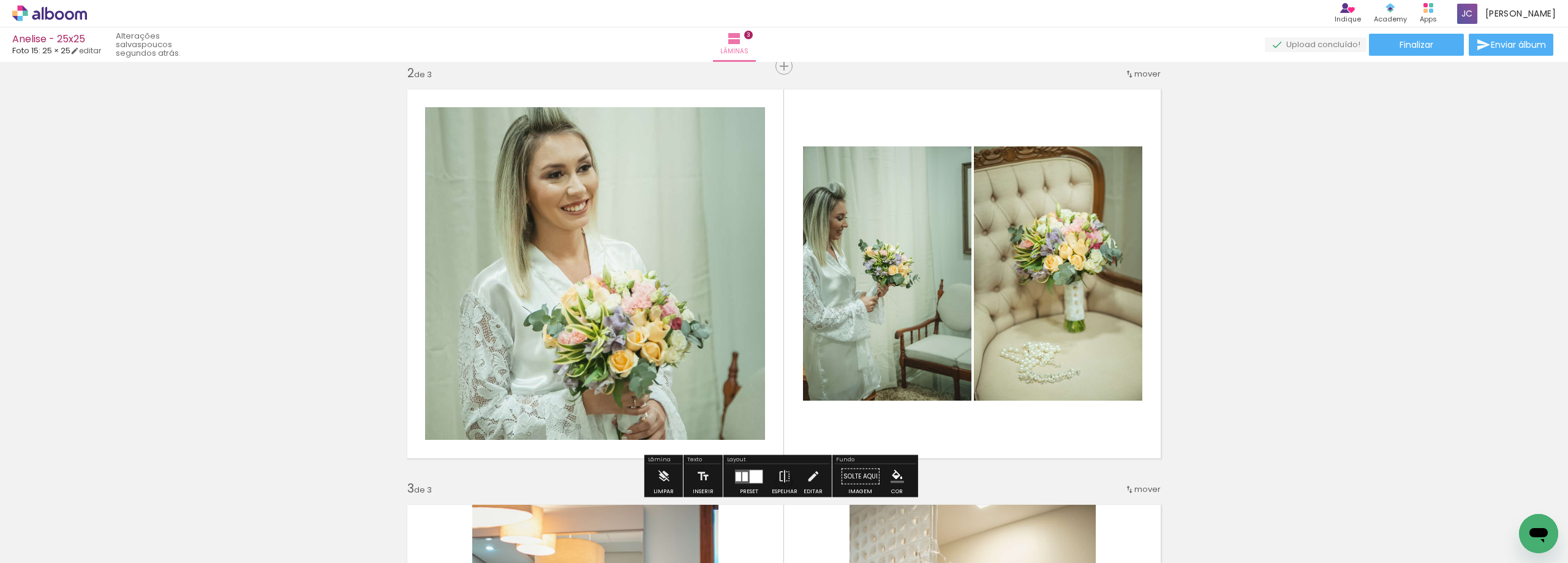
drag, startPoint x: 736, startPoint y: 258, endPoint x: 724, endPoint y: 257, distance: 12.0
click at [724, 257] on quentale-layouter at bounding box center [784, 274] width 769 height 385
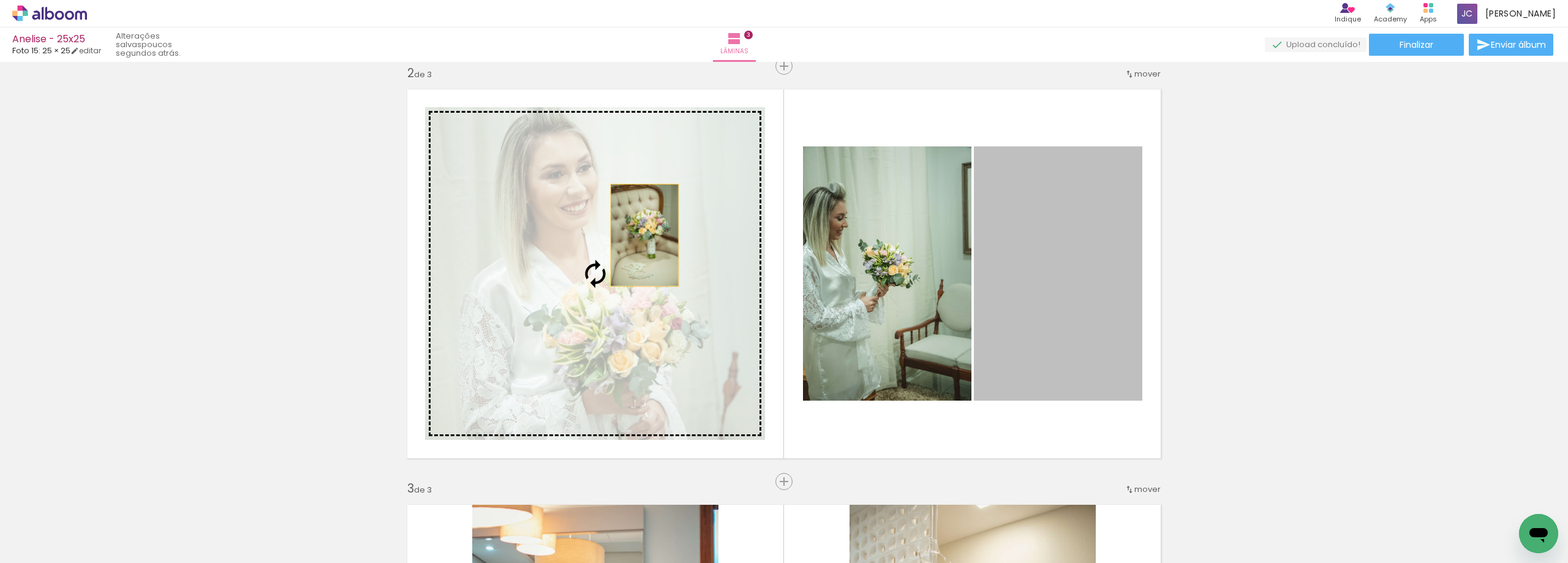
drag, startPoint x: 1055, startPoint y: 298, endPoint x: 622, endPoint y: 234, distance: 437.7
click at [0, 0] on slot at bounding box center [0, 0] width 0 height 0
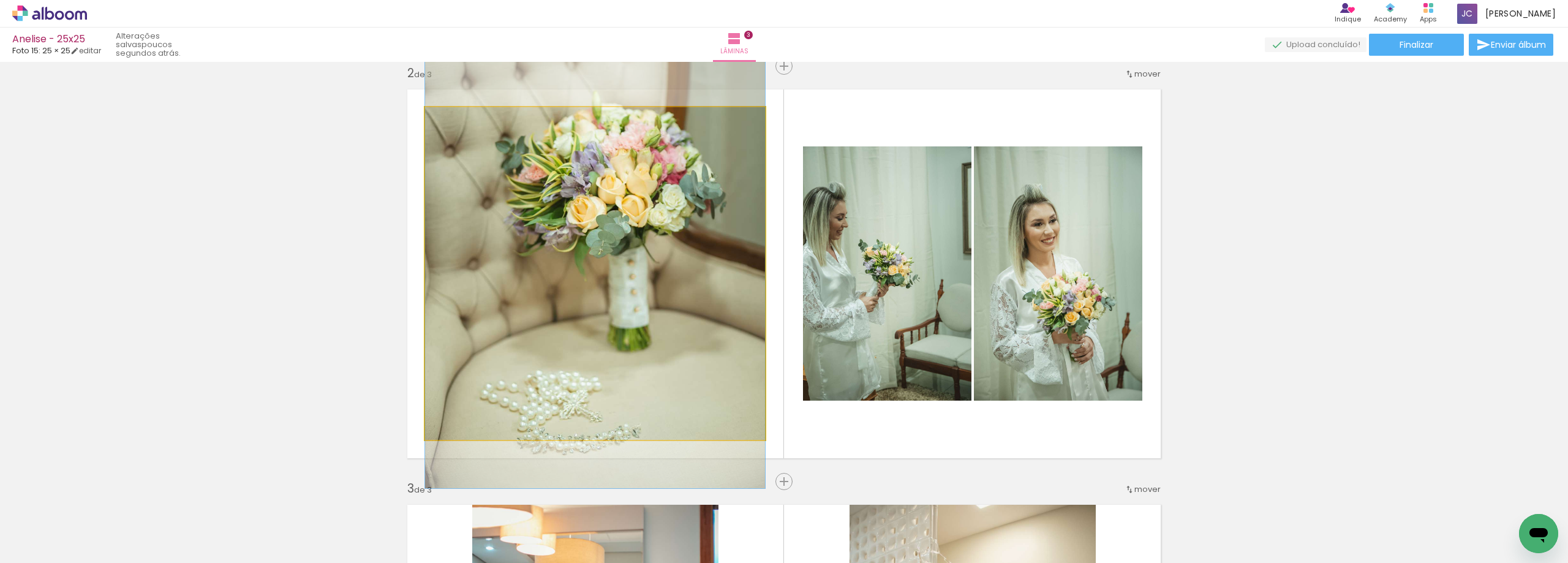
drag, startPoint x: 637, startPoint y: 255, endPoint x: 636, endPoint y: 215, distance: 40.0
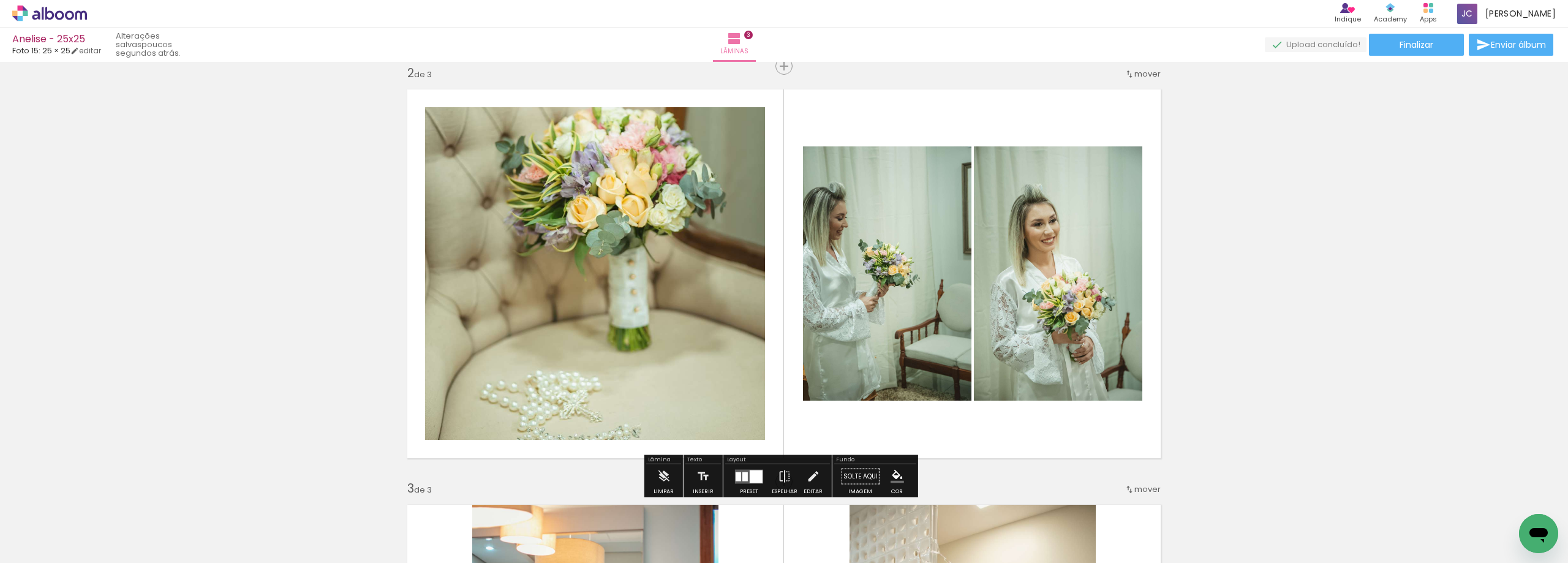
click at [755, 470] on div at bounding box center [756, 476] width 13 height 13
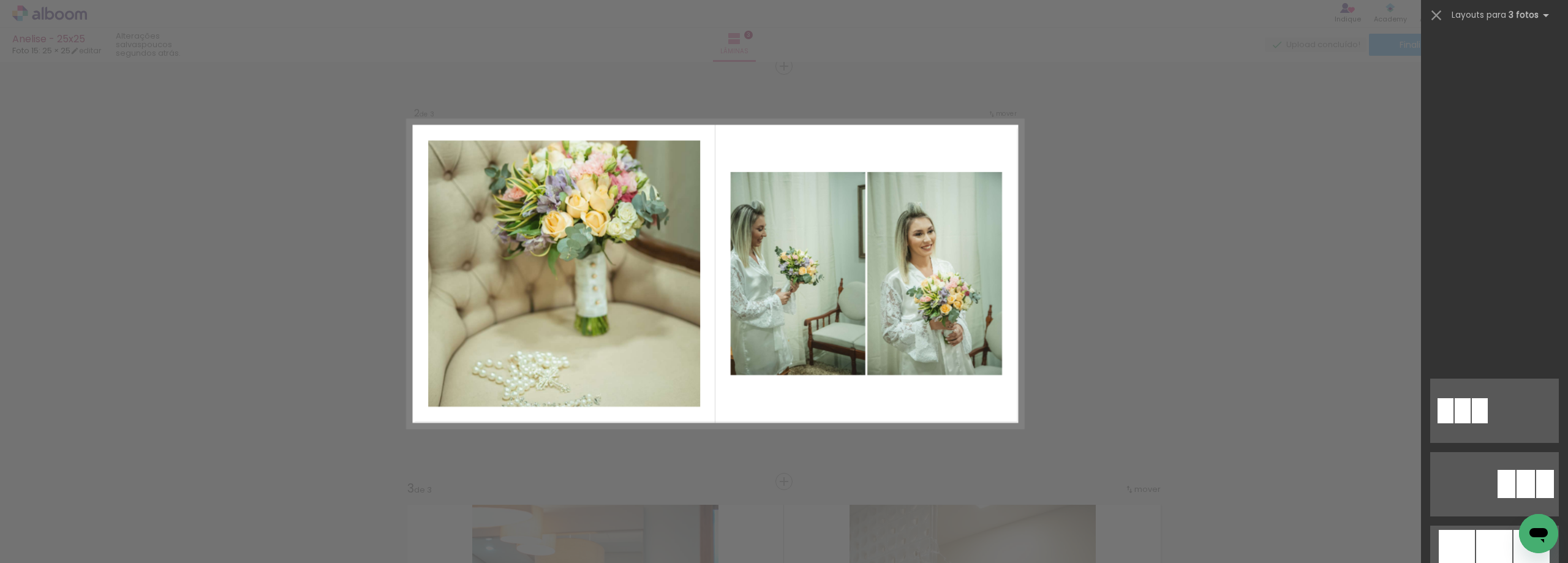
scroll to position [0, 0]
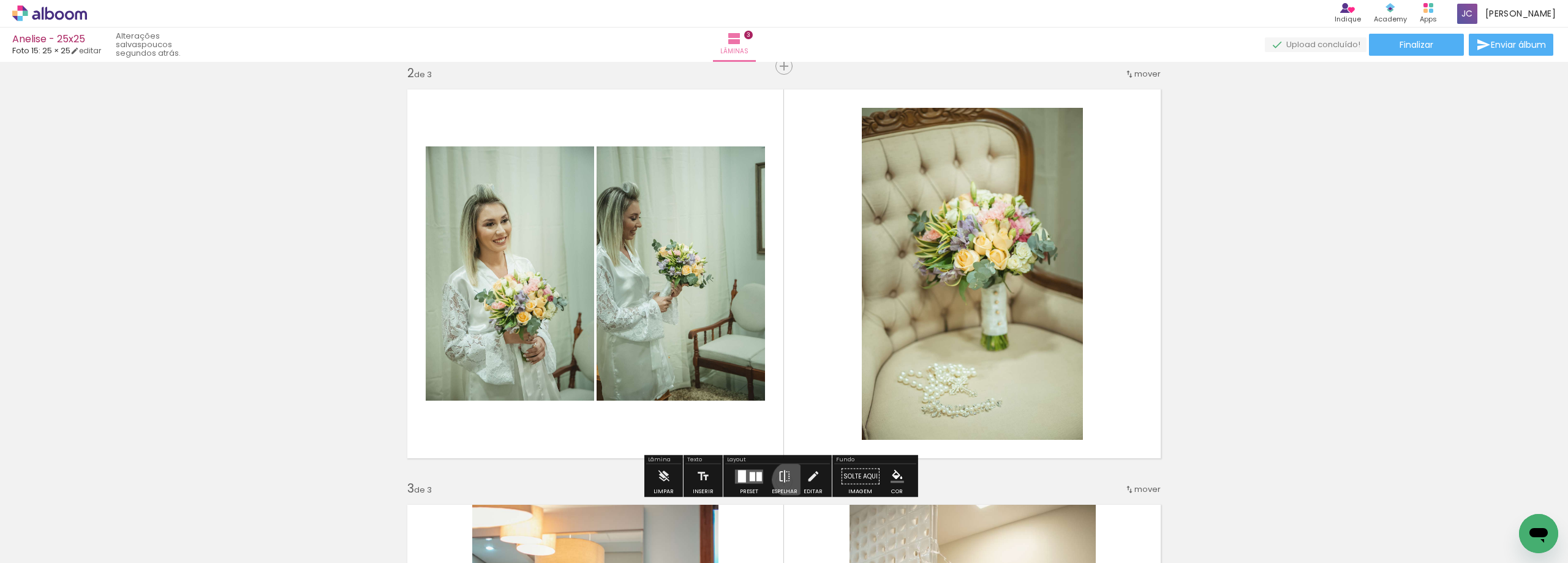
click at [787, 479] on iron-icon at bounding box center [784, 477] width 13 height 25
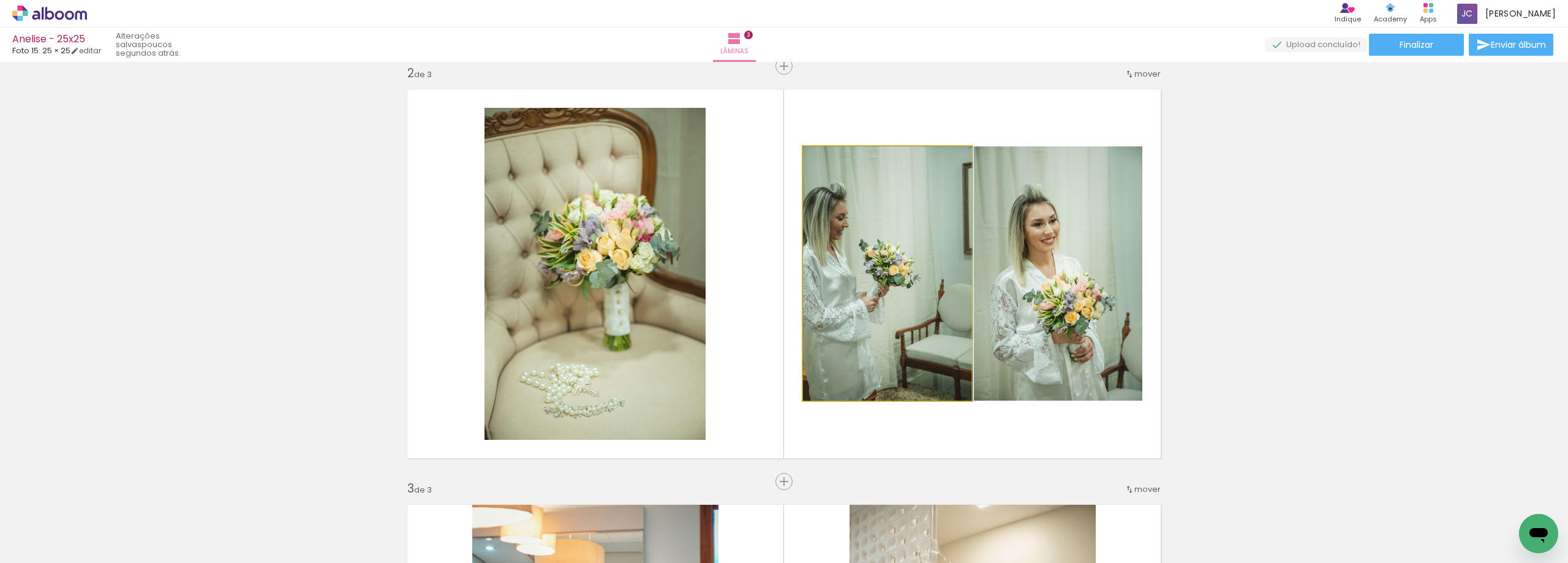
drag, startPoint x: 883, startPoint y: 322, endPoint x: 891, endPoint y: 323, distance: 8.1
drag, startPoint x: 1090, startPoint y: 333, endPoint x: 1099, endPoint y: 335, distance: 9.2
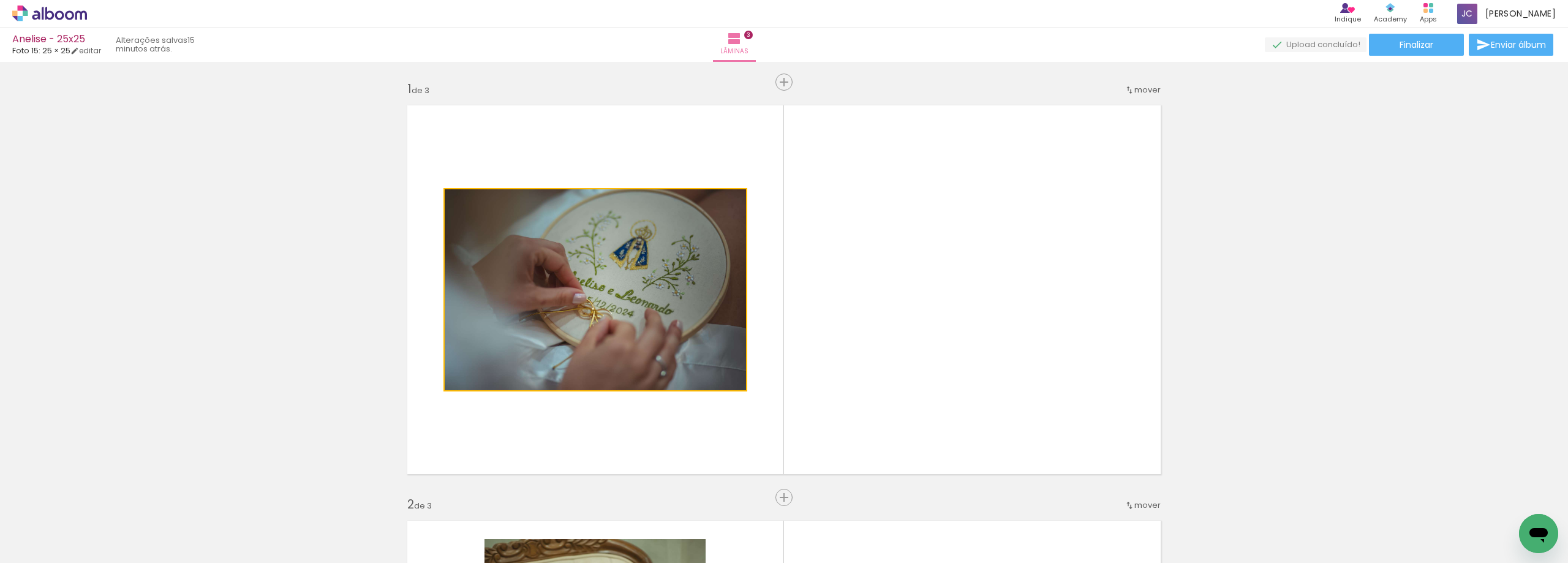
drag, startPoint x: 578, startPoint y: 277, endPoint x: 243, endPoint y: 278, distance: 335.0
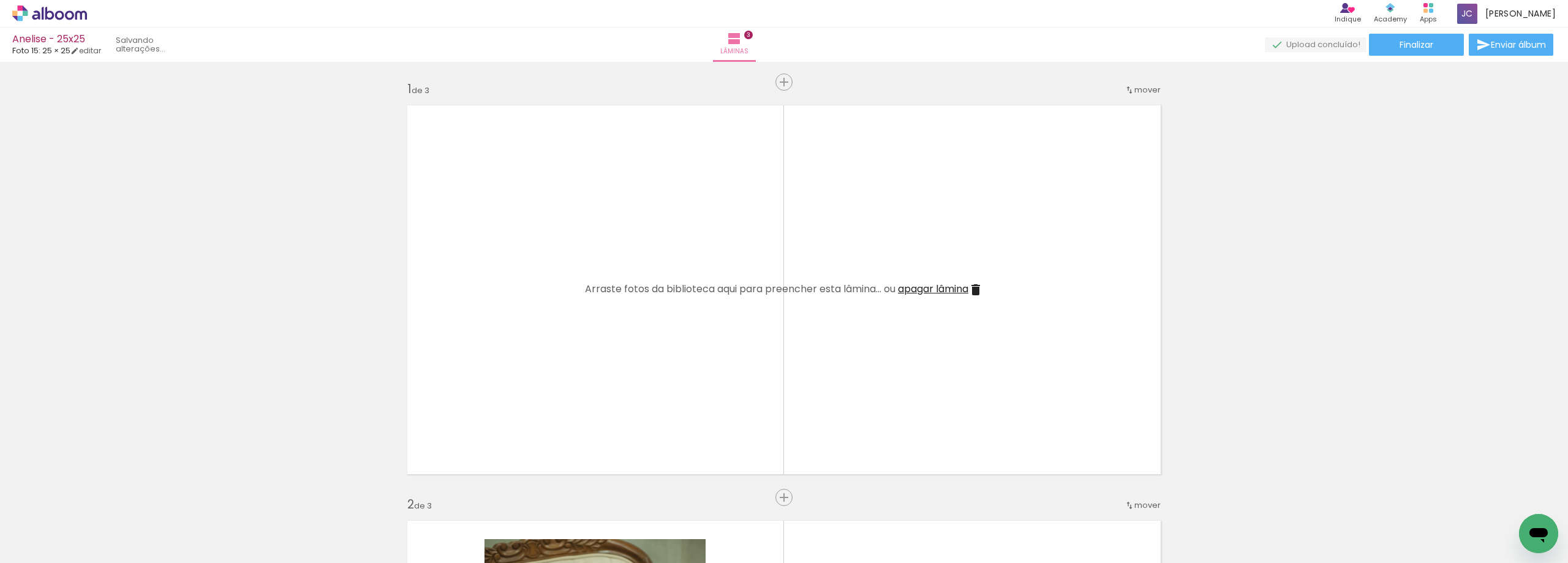
click at [51, 549] on span "Adicionar Fotos" at bounding box center [43, 555] width 36 height 13
click at [0, 0] on input "file" at bounding box center [0, 0] width 0 height 0
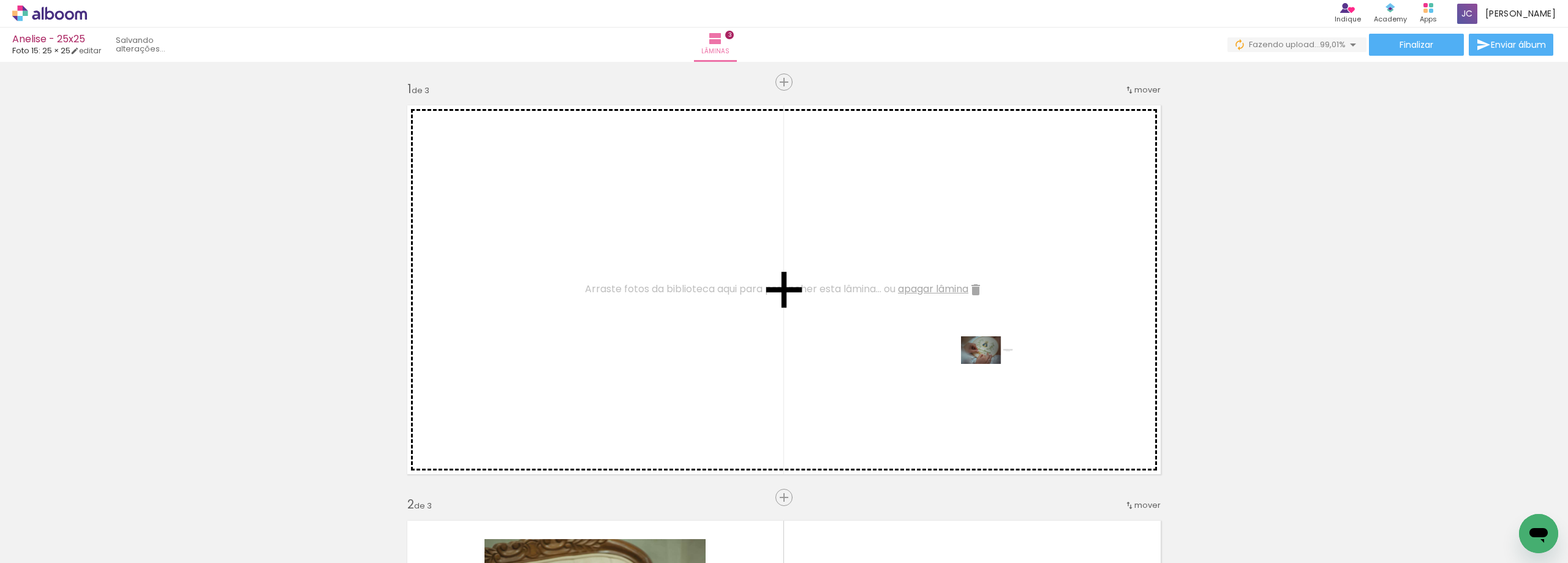
drag, startPoint x: 1504, startPoint y: 525, endPoint x: 886, endPoint y: 354, distance: 641.2
click at [886, 354] on quentale-workspace at bounding box center [784, 282] width 1568 height 563
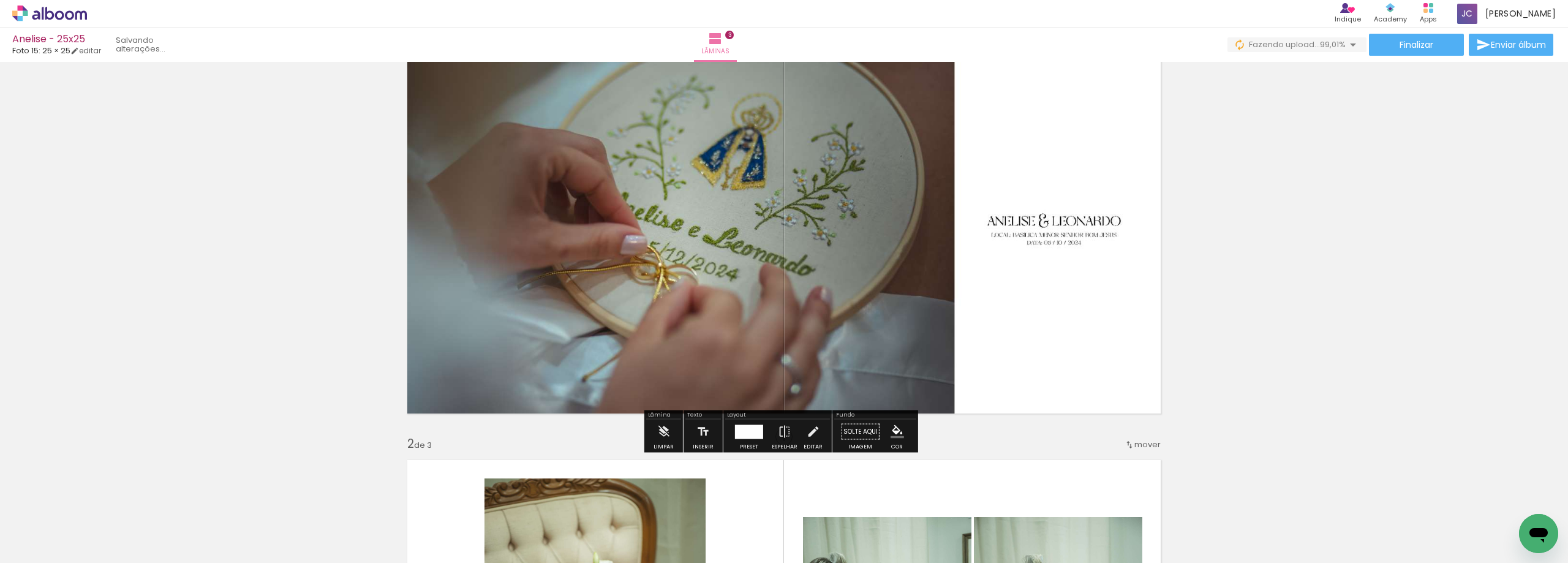
scroll to position [61, 0]
click at [760, 430] on div at bounding box center [749, 430] width 28 height 14
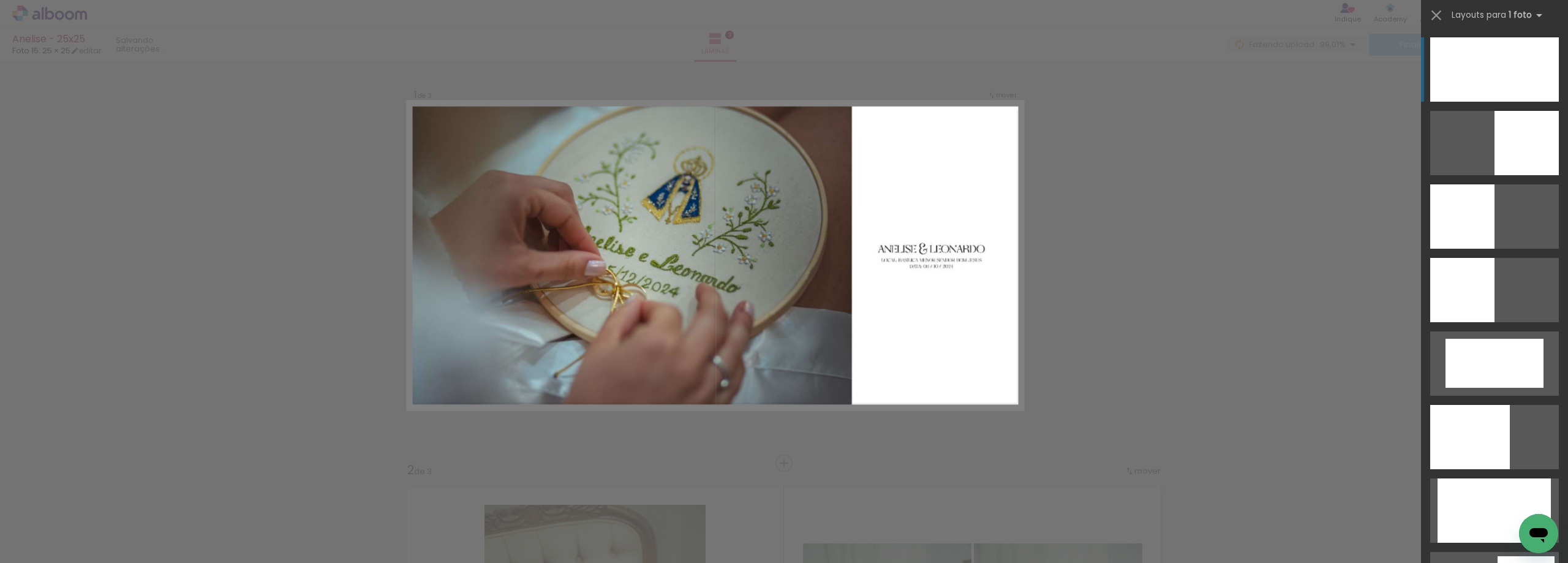
scroll to position [16, 0]
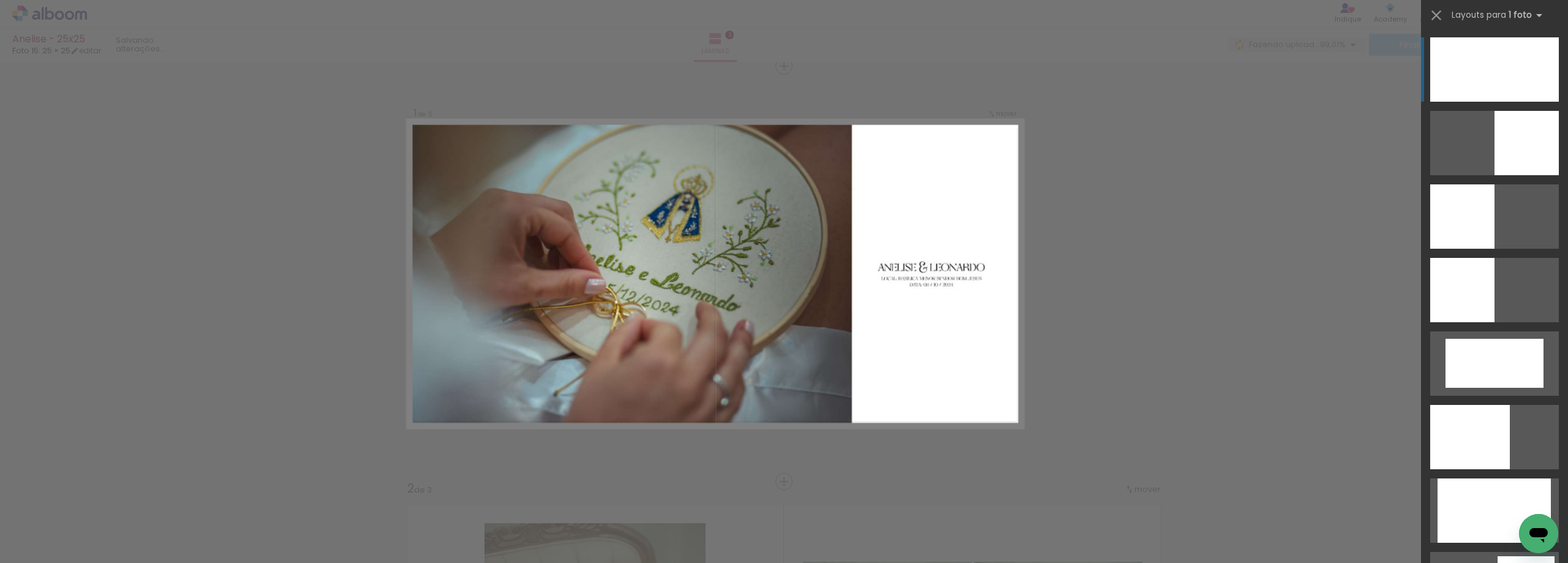
click at [1488, 405] on div at bounding box center [1470, 437] width 80 height 64
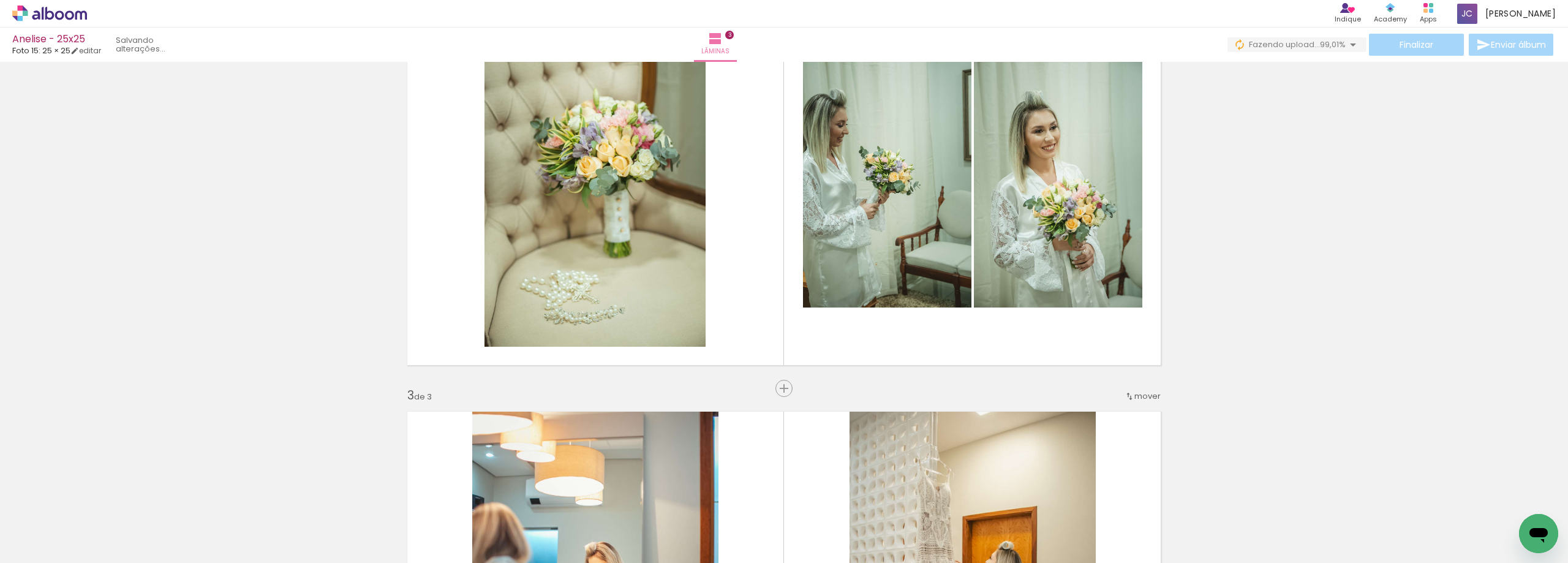
scroll to position [506, 0]
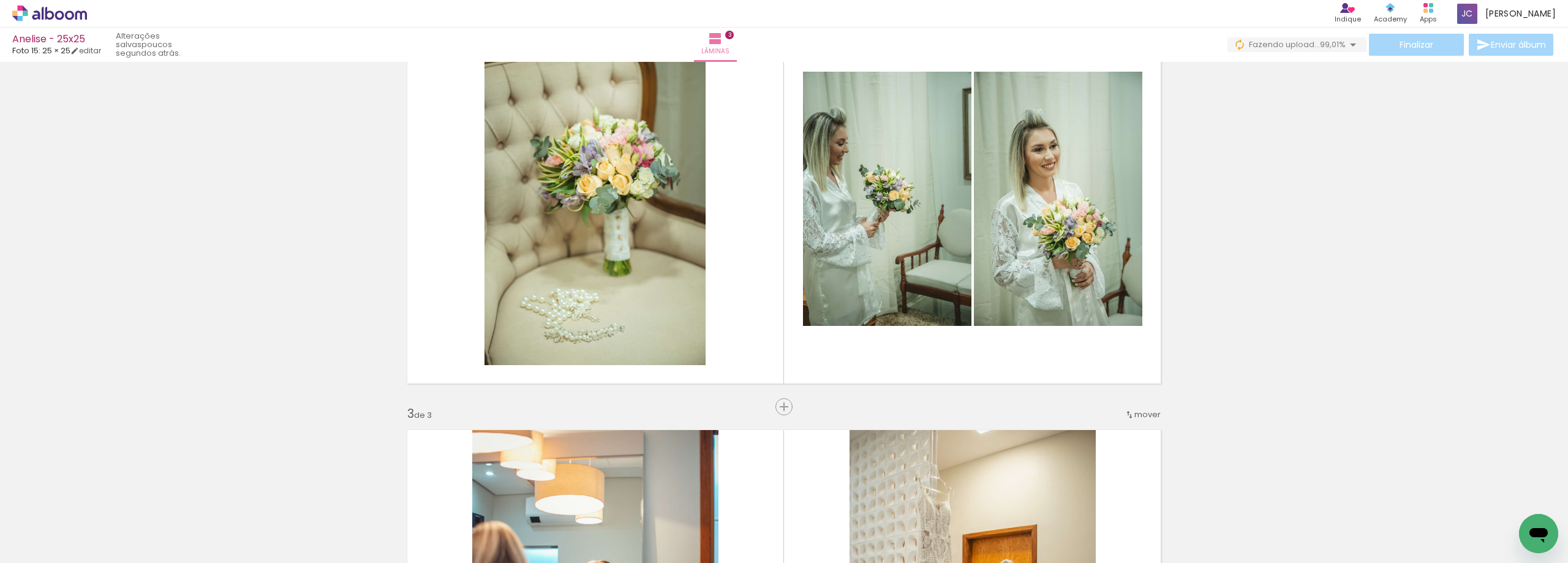
click at [1146, 413] on span "mover" at bounding box center [1147, 414] width 26 height 12
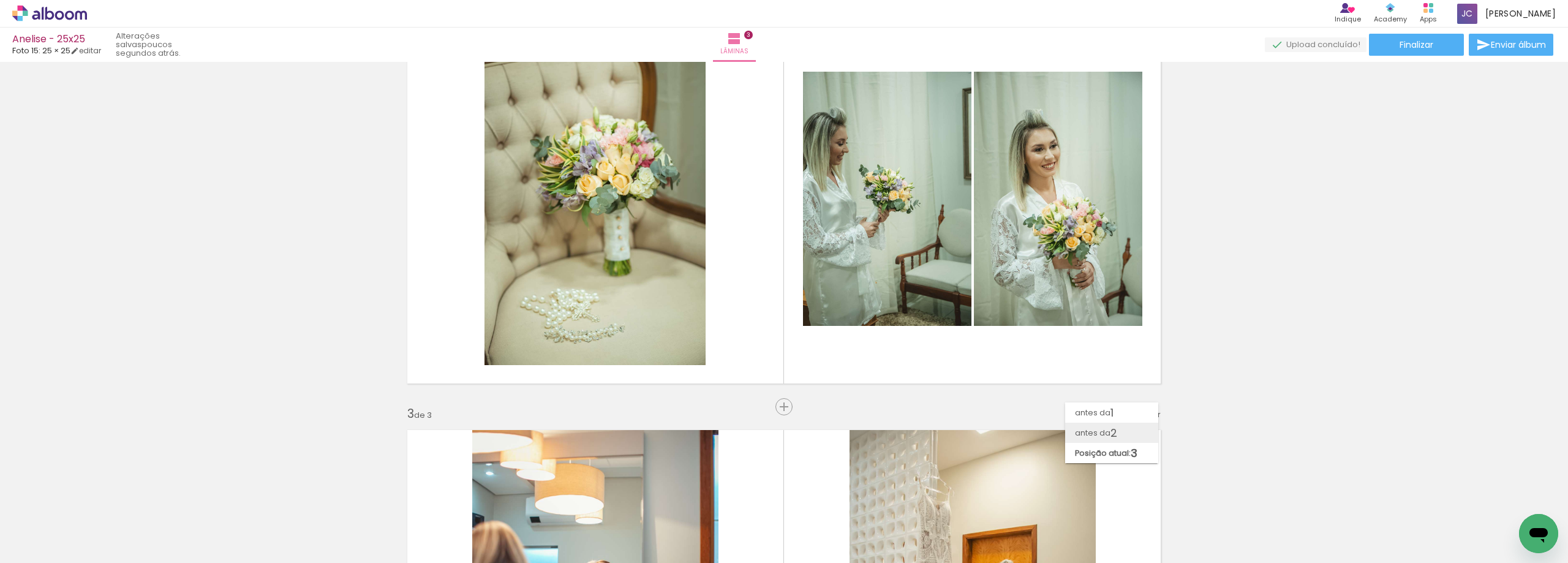
click at [1128, 433] on paper-item "antes da 2" at bounding box center [1111, 433] width 93 height 20
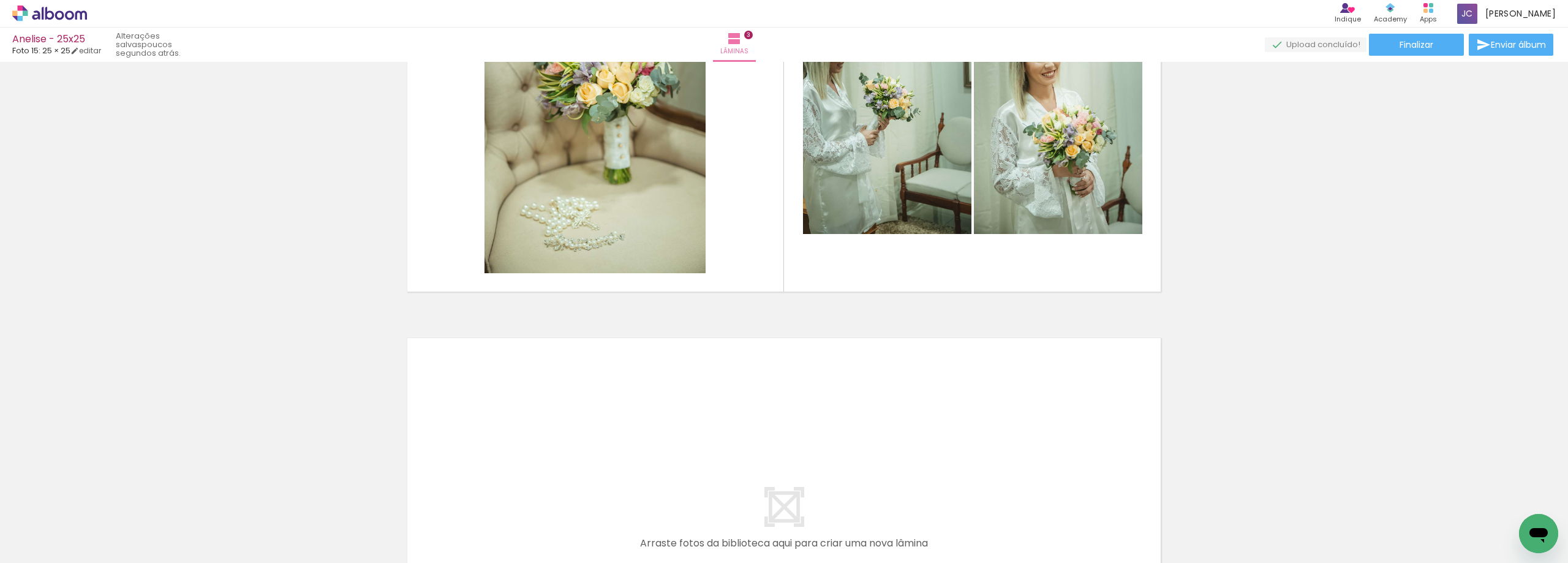
scroll to position [1227, 0]
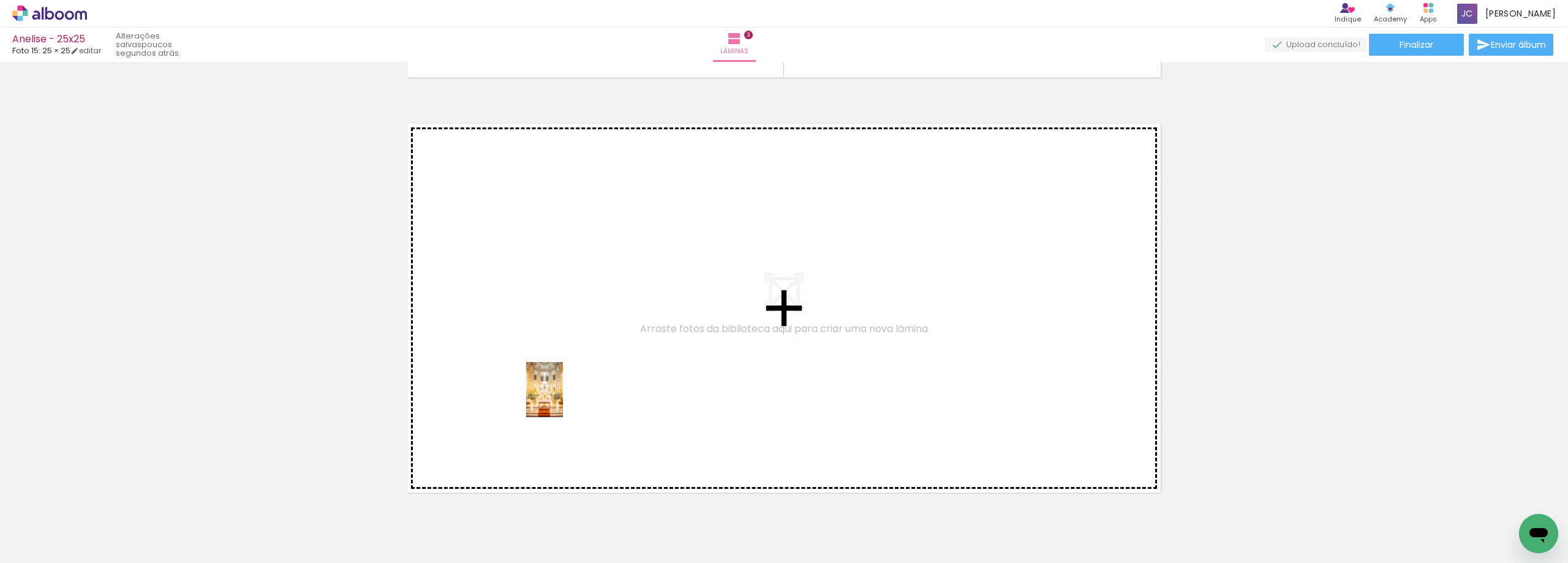
drag, startPoint x: 133, startPoint y: 530, endPoint x: 563, endPoint y: 398, distance: 449.8
click at [563, 398] on quentale-workspace at bounding box center [784, 282] width 1568 height 563
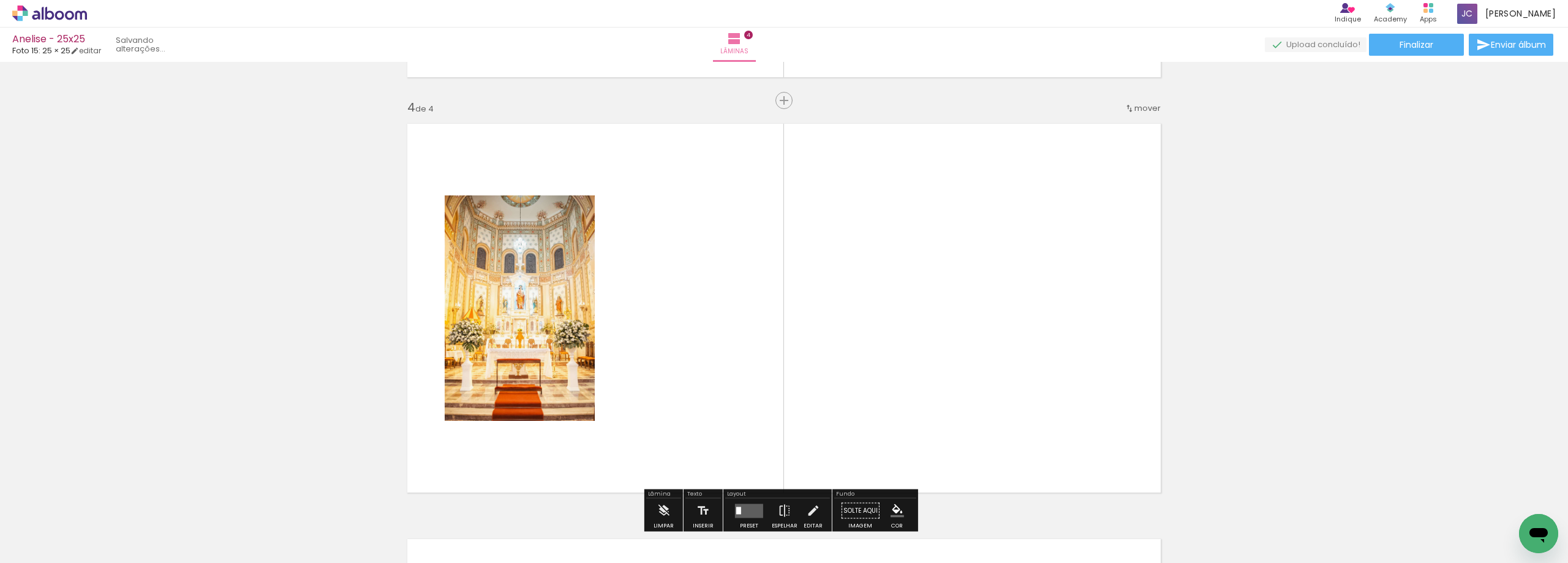
scroll to position [1262, 0]
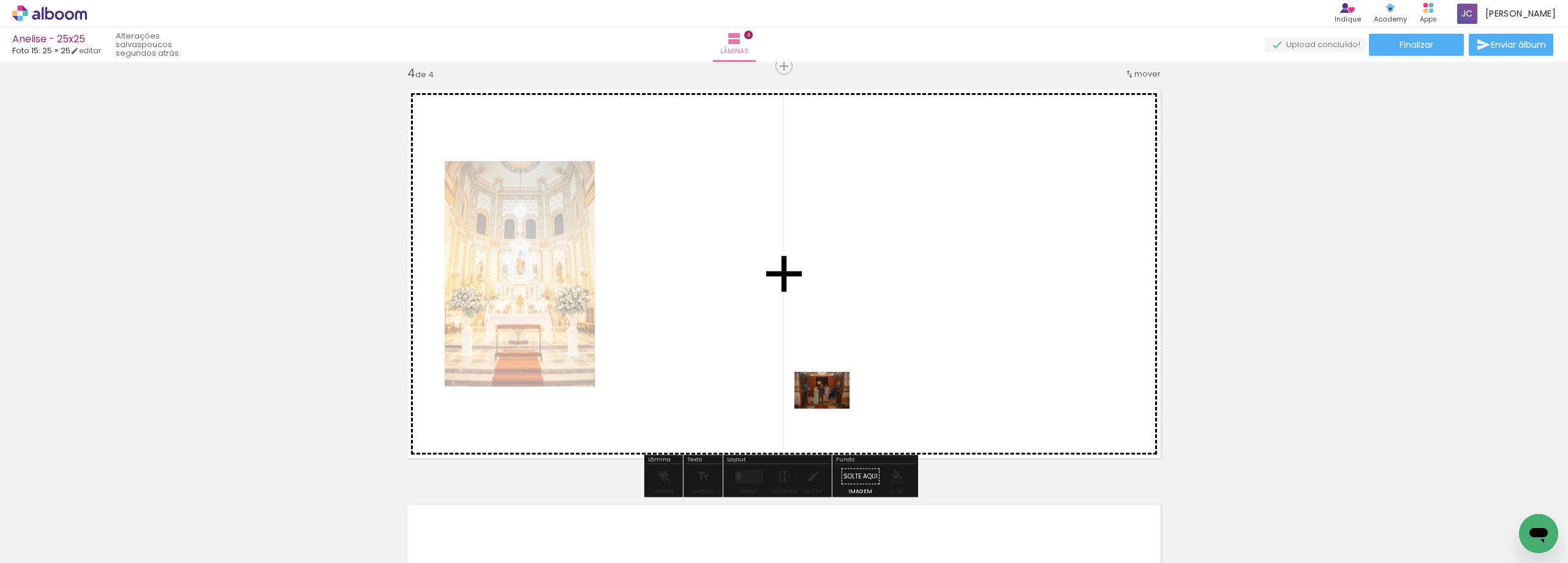
drag, startPoint x: 130, startPoint y: 526, endPoint x: 840, endPoint y: 402, distance: 720.7
click at [840, 402] on quentale-workspace at bounding box center [784, 282] width 1568 height 563
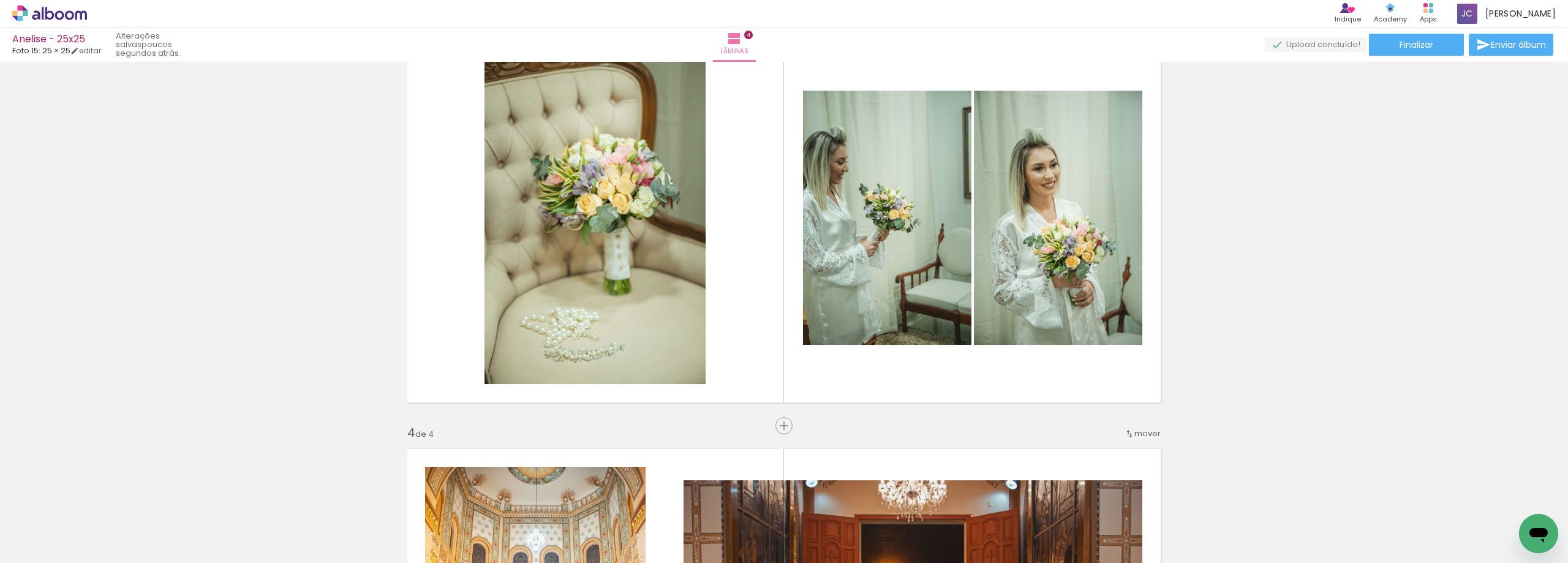
scroll to position [894, 0]
